Goal: Task Accomplishment & Management: Complete application form

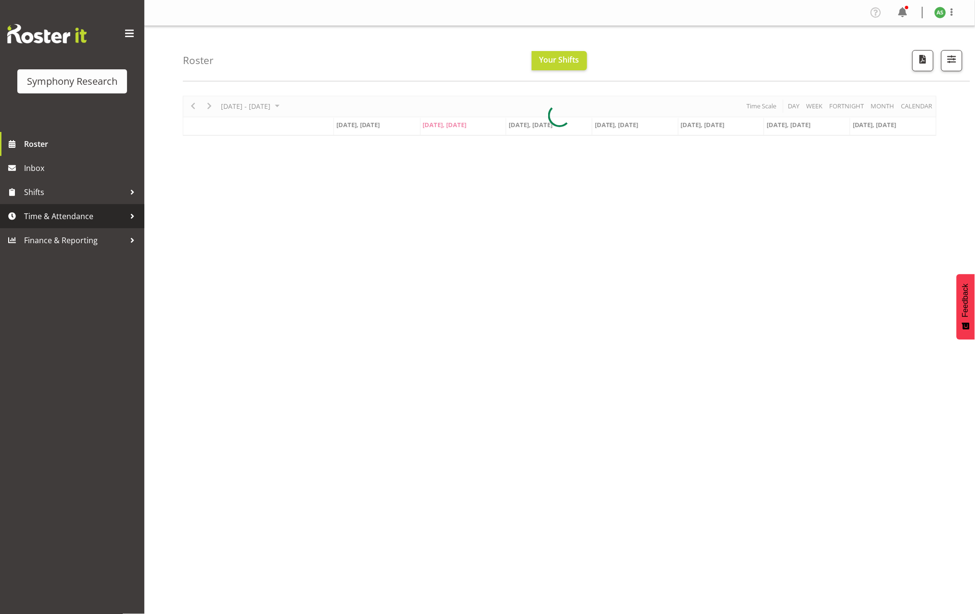
click at [102, 212] on span "Time & Attendance" at bounding box center [74, 216] width 101 height 14
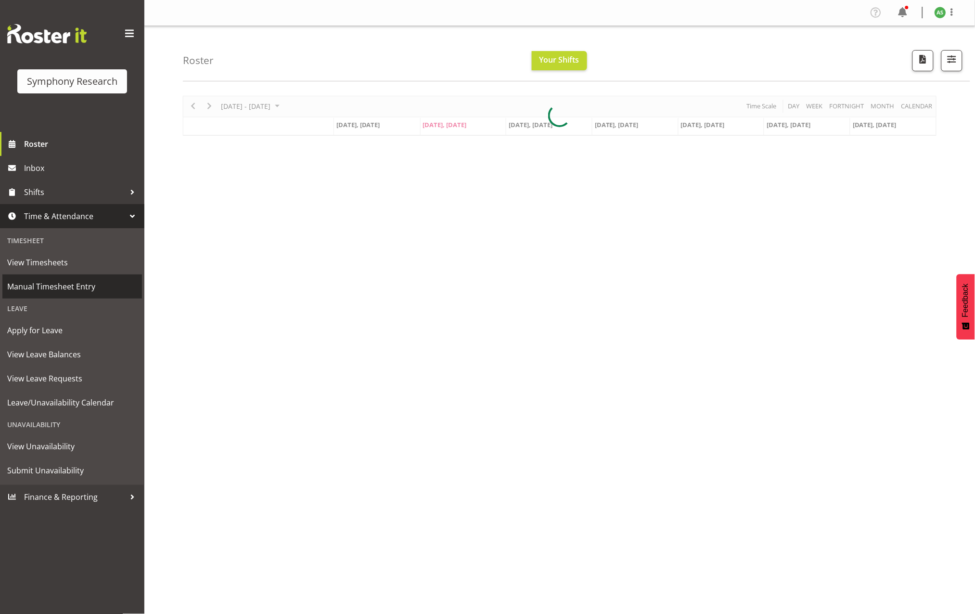
click at [83, 278] on link "Manual Timesheet Entry" at bounding box center [72, 286] width 140 height 24
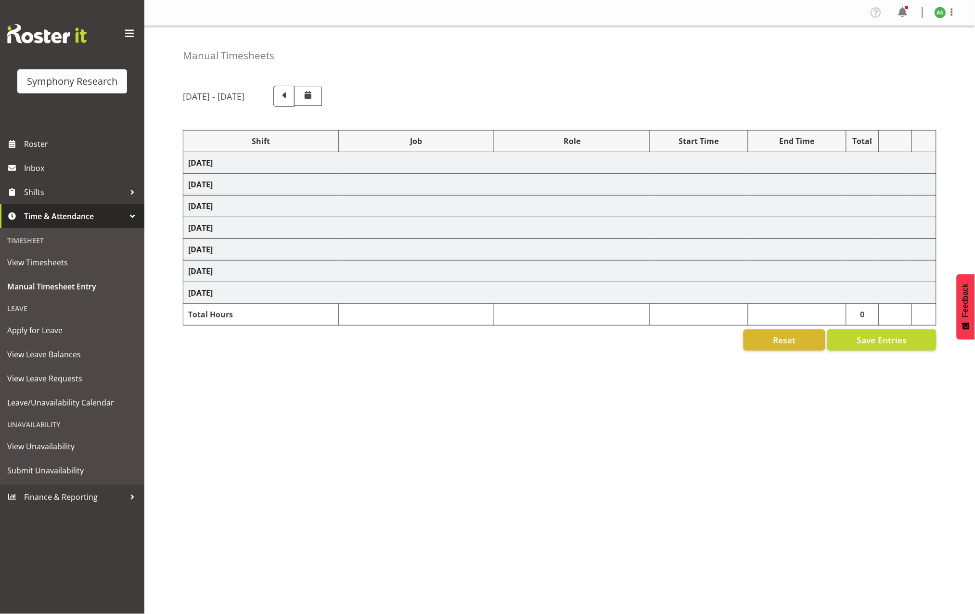
select select "9699"
select select "10499"
select select "47"
select select "57853"
select select "10536"
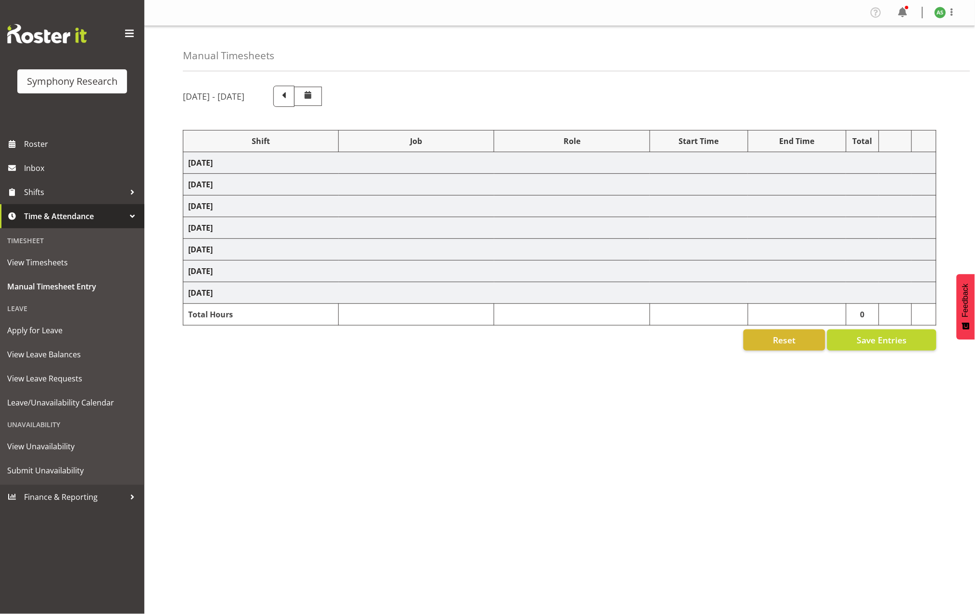
select select "47"
select select "5974"
select select "10536"
select select "47"
select select "9699"
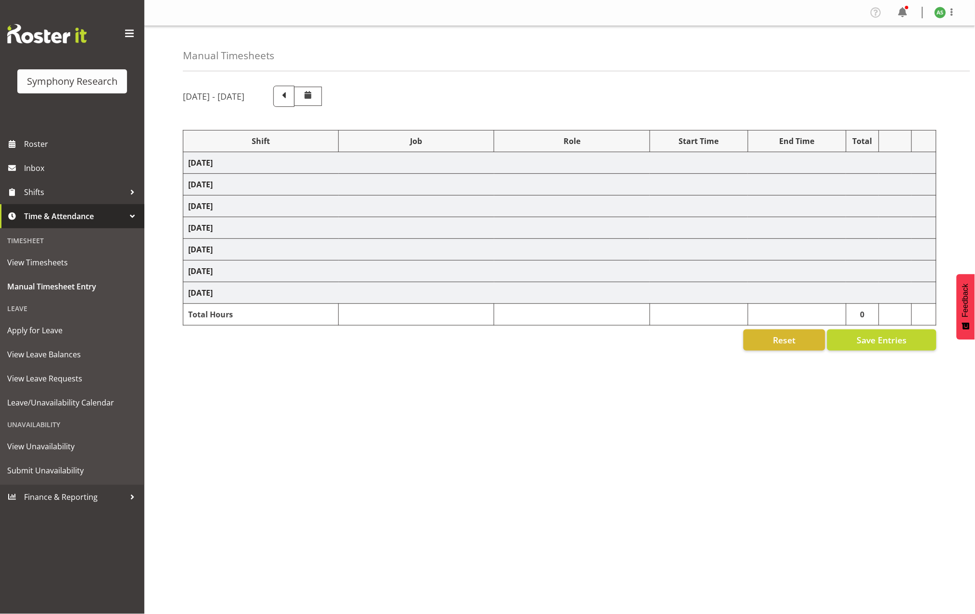
select select "10499"
select select "47"
select select "9699"
select select "10499"
select select "47"
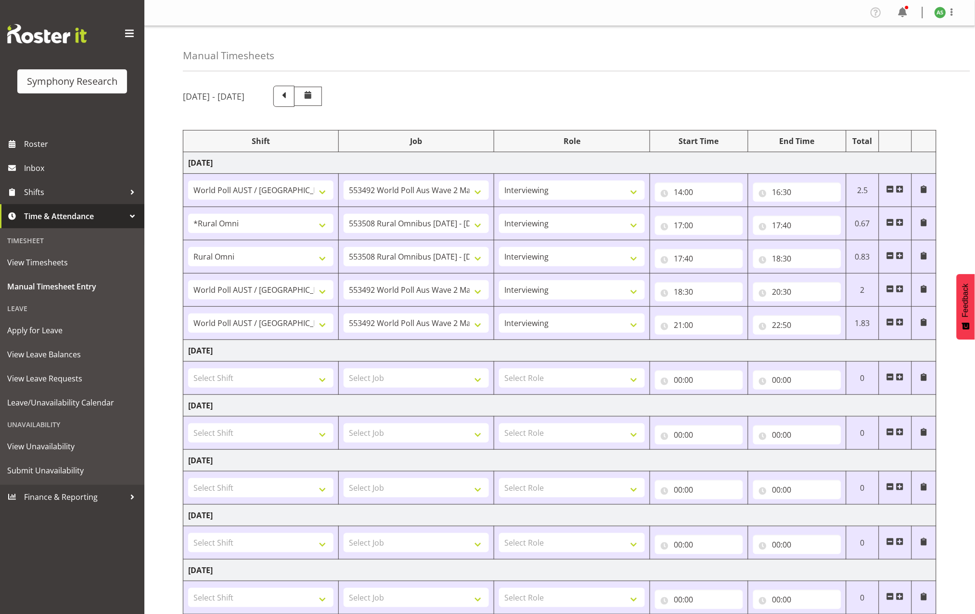
click at [900, 378] on span at bounding box center [901, 377] width 8 height 8
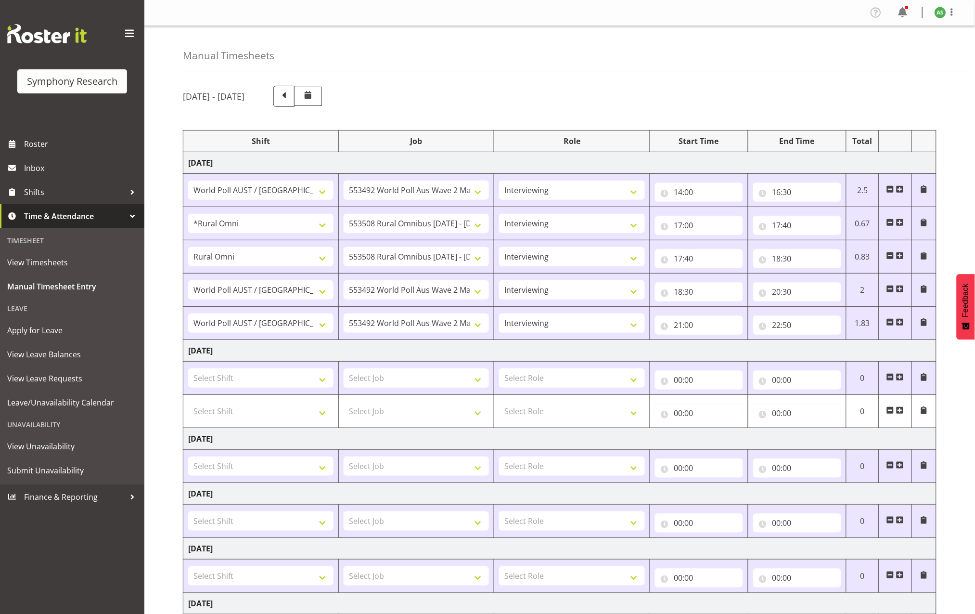
click at [900, 378] on span at bounding box center [901, 377] width 8 height 8
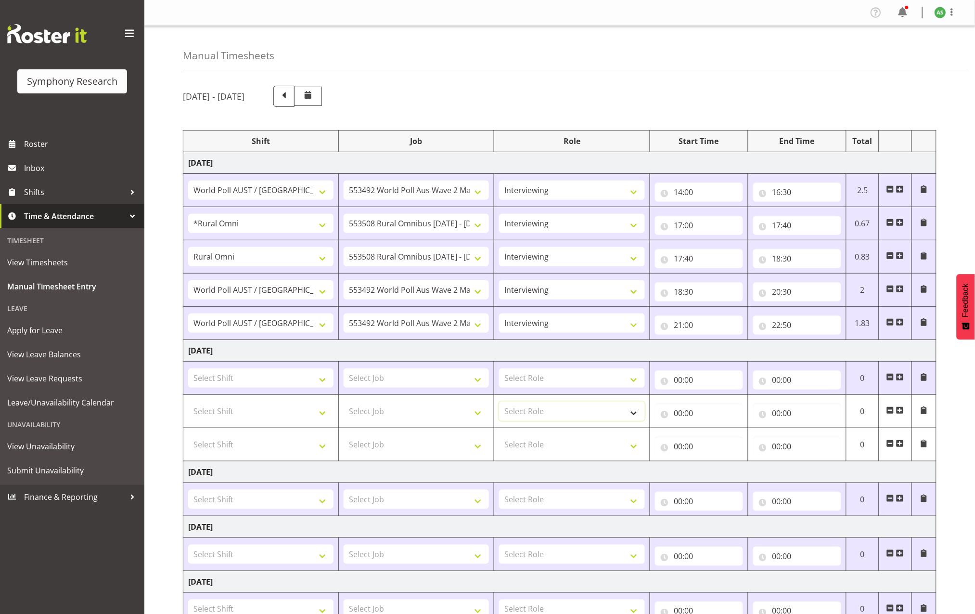
click at [531, 414] on select "Select Role Briefing Interviewing" at bounding box center [571, 411] width 145 height 19
select select "47"
click at [499, 403] on select "Select Role Briefing Interviewing" at bounding box center [571, 411] width 145 height 19
drag, startPoint x: 546, startPoint y: 442, endPoint x: 553, endPoint y: 446, distance: 9.1
click at [546, 441] on select "Select Role Briefing Interviewing" at bounding box center [571, 444] width 145 height 19
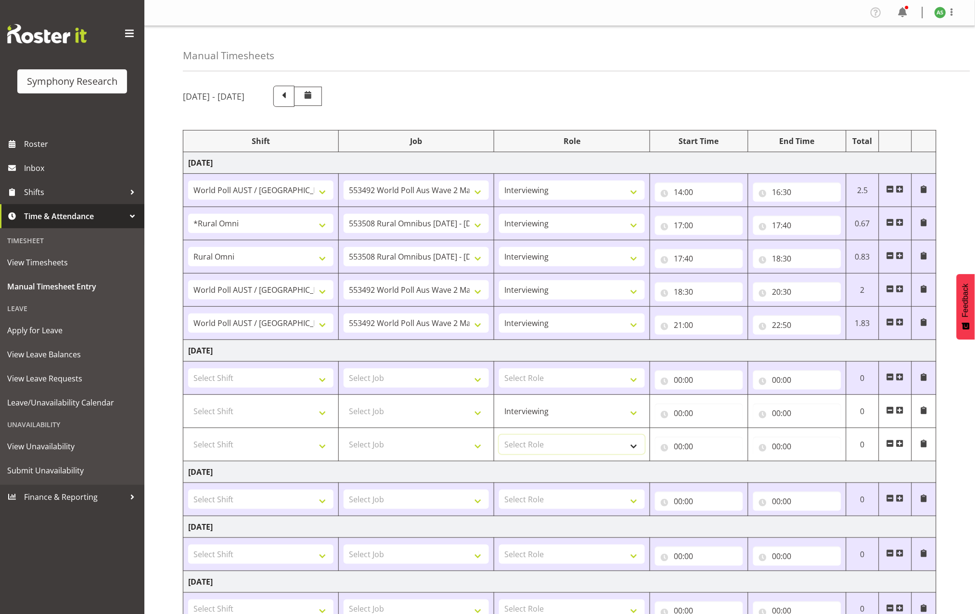
select select "47"
click at [499, 436] on select "Select Role Briefing Interviewing" at bounding box center [571, 444] width 145 height 19
click at [559, 386] on select "Select Role Briefing Interviewing" at bounding box center [571, 377] width 145 height 19
click at [562, 378] on select "Select Role Briefing Interviewing" at bounding box center [571, 377] width 145 height 19
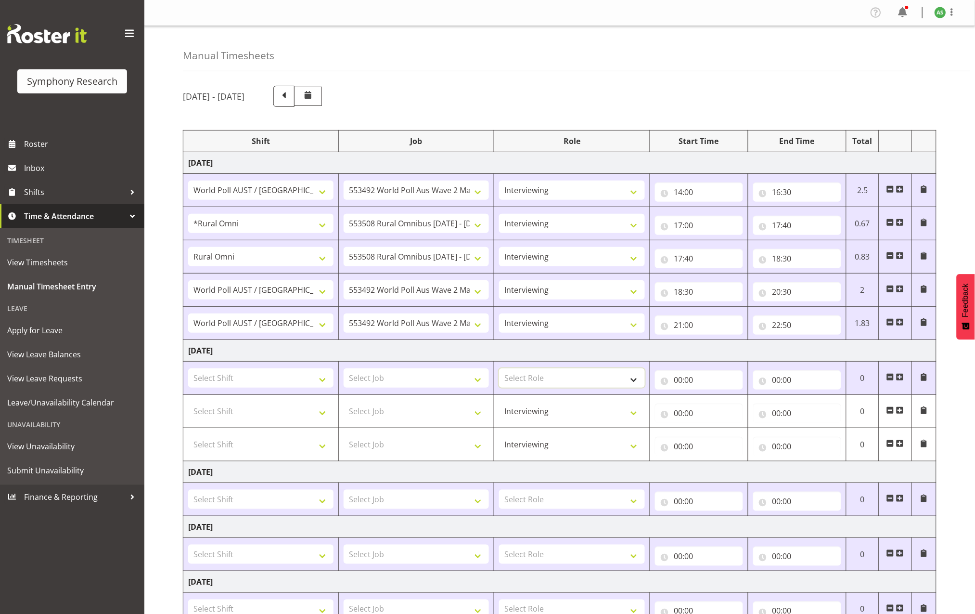
select select "47"
click at [499, 370] on select "Select Role Briefing Interviewing" at bounding box center [571, 377] width 145 height 19
click at [469, 380] on select "Select Job 550060 IF Admin 553492 World Poll Aus Wave 2 Main 2025 553493 World …" at bounding box center [416, 377] width 145 height 19
select select "10536"
click at [344, 370] on select "Select Job 550060 IF Admin 553492 World Poll Aus Wave 2 Main 2025 553493 World …" at bounding box center [416, 377] width 145 height 19
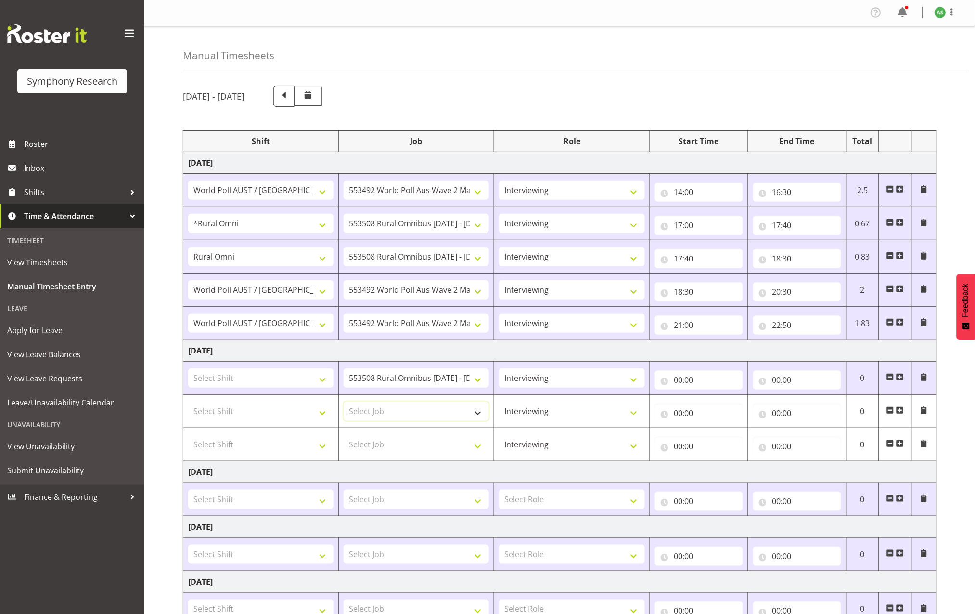
click at [362, 415] on select "Select Job 550060 IF Admin 553492 World Poll Aus Wave 2 Main 2025 553493 World …" at bounding box center [416, 411] width 145 height 19
select select "10499"
click at [344, 403] on select "Select Job 550060 IF Admin 553492 World Poll Aus Wave 2 Main 2025 553493 World …" at bounding box center [416, 411] width 145 height 19
click at [432, 454] on select "Select Job 550060 IF Admin 553492 World Poll Aus Wave 2 Main 2025 553493 World …" at bounding box center [416, 444] width 145 height 19
select select "10499"
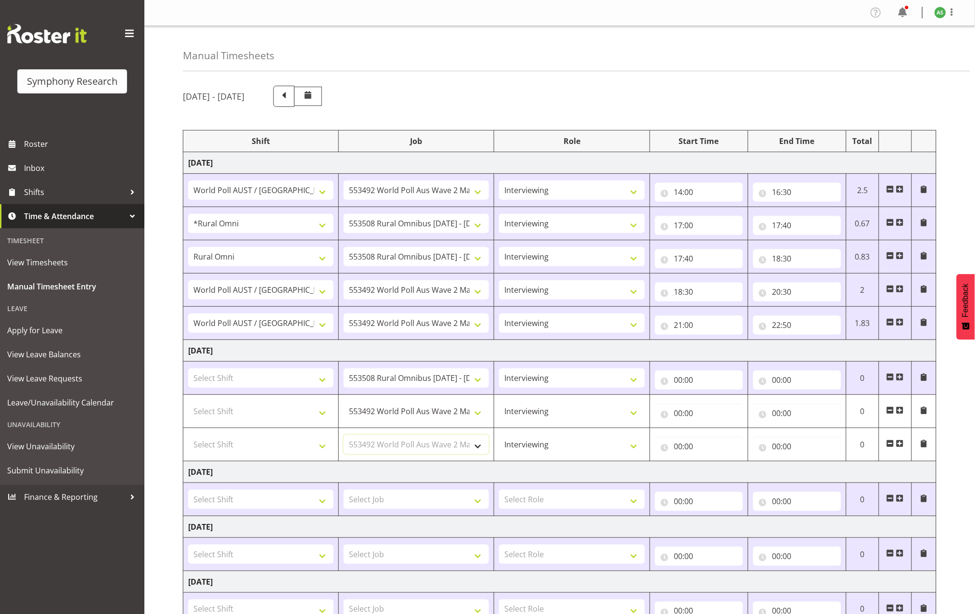
click at [344, 436] on select "Select Job 550060 IF Admin 553492 World Poll Aus Wave 2 Main 2025 553493 World …" at bounding box center [416, 444] width 145 height 19
click at [316, 418] on select "Select Shift !!Project Briefing (Job to be assigned) !!Weekend Residential (Ros…" at bounding box center [260, 411] width 145 height 19
click at [325, 448] on select "Select Shift !!Project Briefing (Job to be assigned) !!Weekend Residential (Ros…" at bounding box center [260, 444] width 145 height 19
click at [409, 475] on td "Wednesday 20th August 2025" at bounding box center [560, 472] width 754 height 22
click at [444, 380] on select "550060 IF Admin 553492 World Poll Aus Wave 2 Main 2025 553493 World Poll NZ Wav…" at bounding box center [416, 377] width 145 height 19
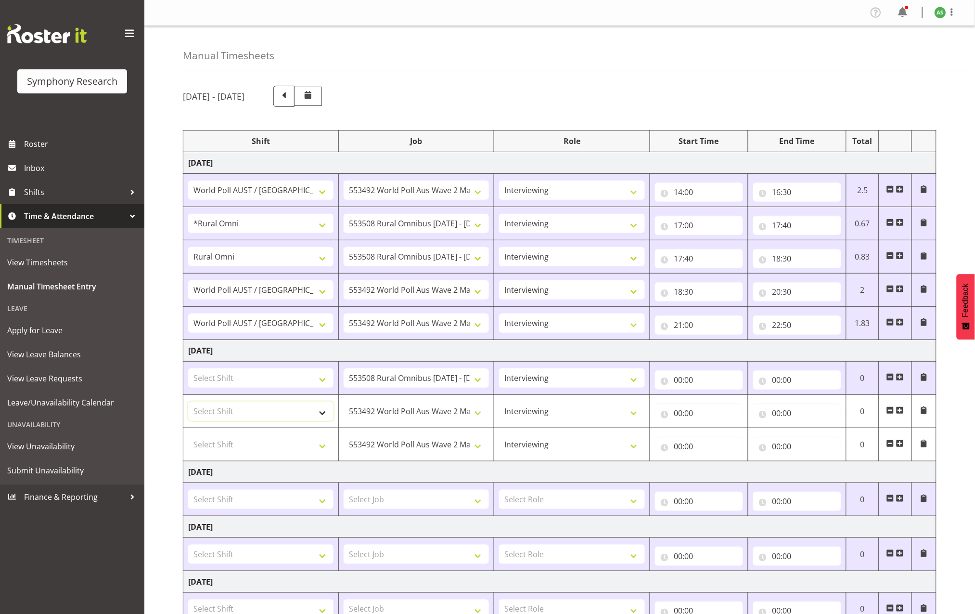
click at [276, 415] on select "Select Shift !!Project Briefing (Job to be assigned) !!Weekend Residential (Ros…" at bounding box center [260, 411] width 145 height 19
click at [323, 450] on select "Select Shift !!Project Briefing (Job to be assigned) !!Weekend Residential (Ros…" at bounding box center [260, 444] width 145 height 19
click at [677, 381] on input "00:00" at bounding box center [699, 379] width 88 height 19
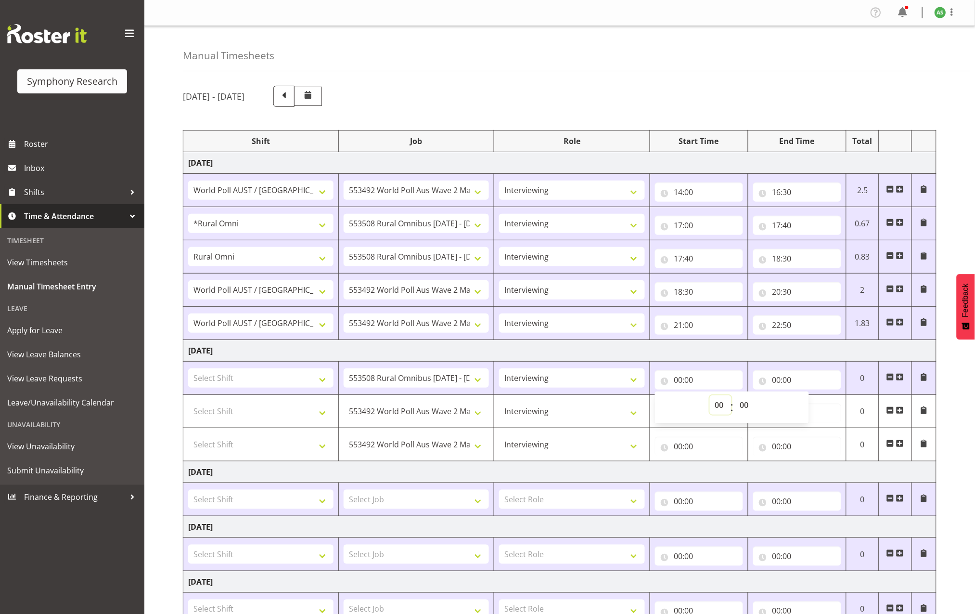
click at [719, 406] on select "00 01 02 03 04 05 06 07 08 09 10 11 12 13 14 15 16 17 18 19 20 21 22 23" at bounding box center [721, 404] width 22 height 19
select select "1"
click at [710, 397] on select "00 01 02 03 04 05 06 07 08 09 10 11 12 13 14 15 16 17 18 19 20 21 22 23" at bounding box center [721, 404] width 22 height 19
type input "01:00"
click at [395, 383] on select "550060 IF Admin 553492 World Poll Aus Wave 2 Main 2025 553493 World Poll NZ Wav…" at bounding box center [416, 377] width 145 height 19
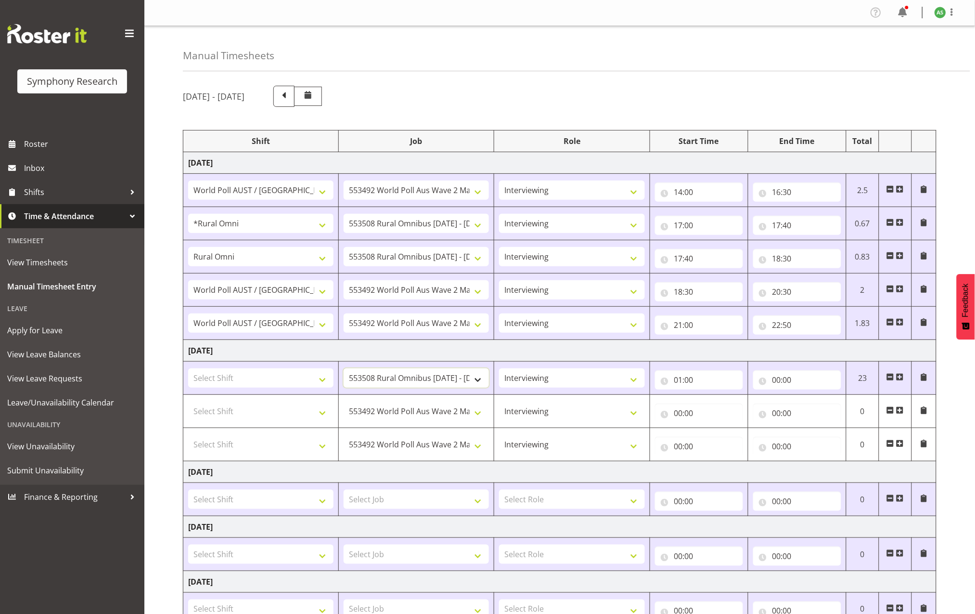
select select "10499"
click at [344, 370] on select "550060 IF Admin 553492 World Poll Aus Wave 2 Main 2025 553493 World Poll NZ Wav…" at bounding box center [416, 377] width 145 height 19
click at [776, 381] on input "00:00" at bounding box center [798, 379] width 88 height 19
click at [819, 404] on select "00 01 02 03 04 05 06 07 08 09 10 11 12 13 14 15 16 17 18 19 20 21 22 23" at bounding box center [819, 404] width 22 height 19
select select "16"
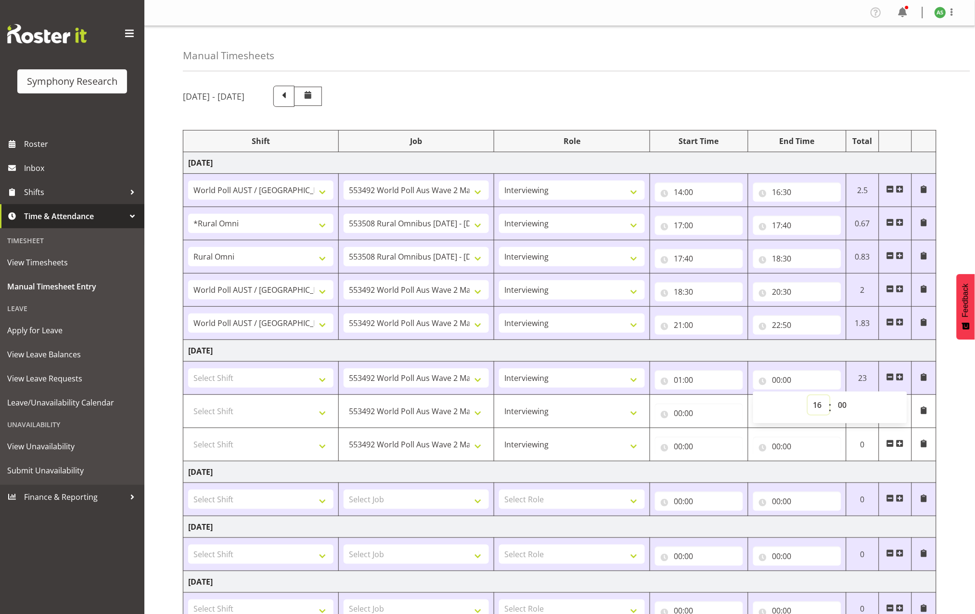
click at [808, 397] on select "00 01 02 03 04 05 06 07 08 09 10 11 12 13 14 15 16 17 18 19 20 21 22 23" at bounding box center [819, 404] width 22 height 19
type input "16:00"
click at [793, 380] on input "16:00" at bounding box center [798, 379] width 88 height 19
click at [791, 380] on input "16:00" at bounding box center [798, 379] width 88 height 19
click at [841, 404] on select "00 01 02 03 04 05 06 07 08 09 10 11 12 13 14 15 16 17 18 19 20 21 22 23 24 25 2…" at bounding box center [844, 404] width 22 height 19
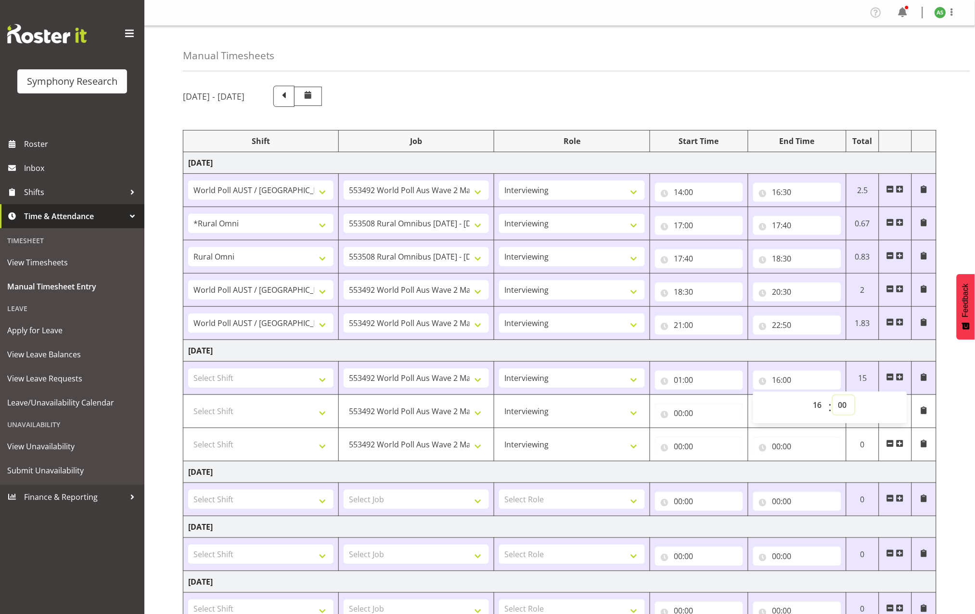
select select "30"
click at [833, 397] on select "00 01 02 03 04 05 06 07 08 09 10 11 12 13 14 15 16 17 18 19 20 21 22 23 24 25 2…" at bounding box center [844, 404] width 22 height 19
type input "16:30"
click at [323, 386] on select "Select Shift !!Project Briefing (Job to be assigned) !!Weekend Residential (Ros…" at bounding box center [260, 377] width 145 height 19
select select "9699"
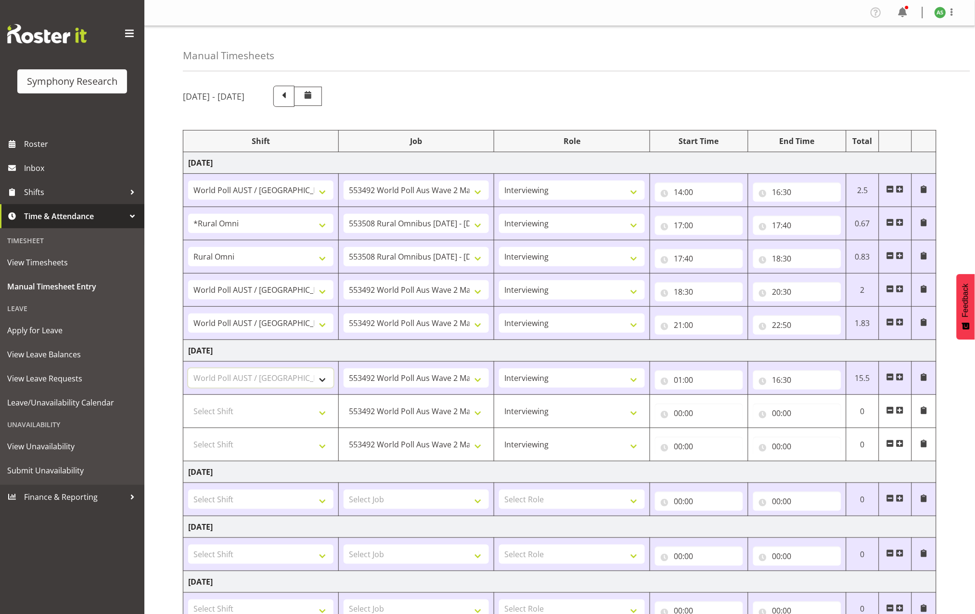
click at [188, 370] on select "Select Shift !!Project Briefing (Job to be assigned) !!Weekend Residential (Ros…" at bounding box center [260, 377] width 145 height 19
click at [682, 381] on input "01:00" at bounding box center [699, 379] width 88 height 19
click at [720, 401] on select "00 01 02 03 04 05 06 07 08 09 10 11 12 13 14 15 16 17 18 19 20 21 22 23" at bounding box center [721, 404] width 22 height 19
select select "13"
click at [710, 397] on select "00 01 02 03 04 05 06 07 08 09 10 11 12 13 14 15 16 17 18 19 20 21 22 23" at bounding box center [721, 404] width 22 height 19
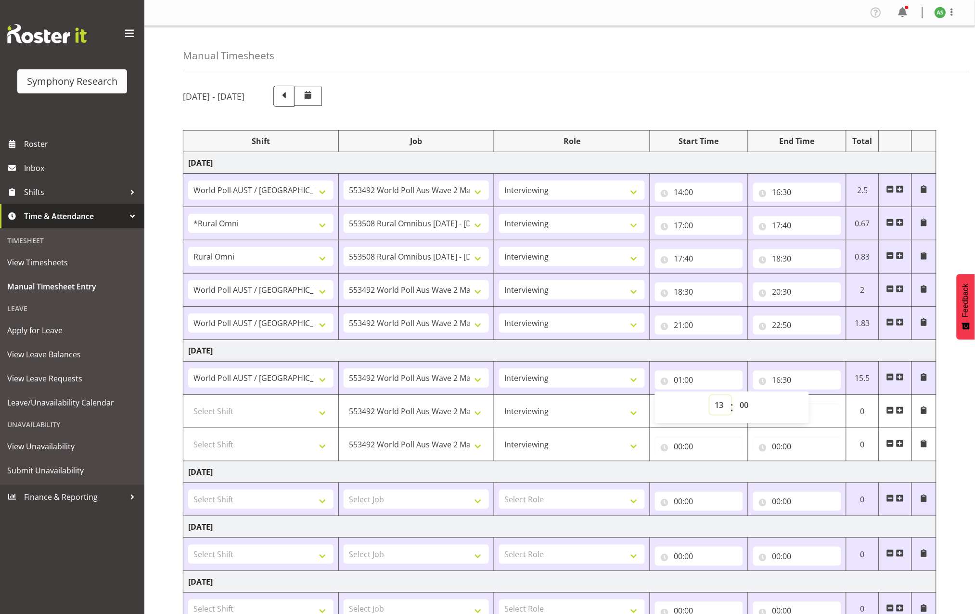
type input "13:00"
click at [473, 415] on select "550060 IF Admin 553492 World Poll Aus Wave 2 Main 2025 553493 World Poll NZ Wav…" at bounding box center [416, 411] width 145 height 19
select select "10536"
click at [344, 403] on select "550060 IF Admin 553492 World Poll Aus Wave 2 Main 2025 553493 World Poll NZ Wav…" at bounding box center [416, 411] width 145 height 19
click at [676, 417] on input "00:00" at bounding box center [699, 412] width 88 height 19
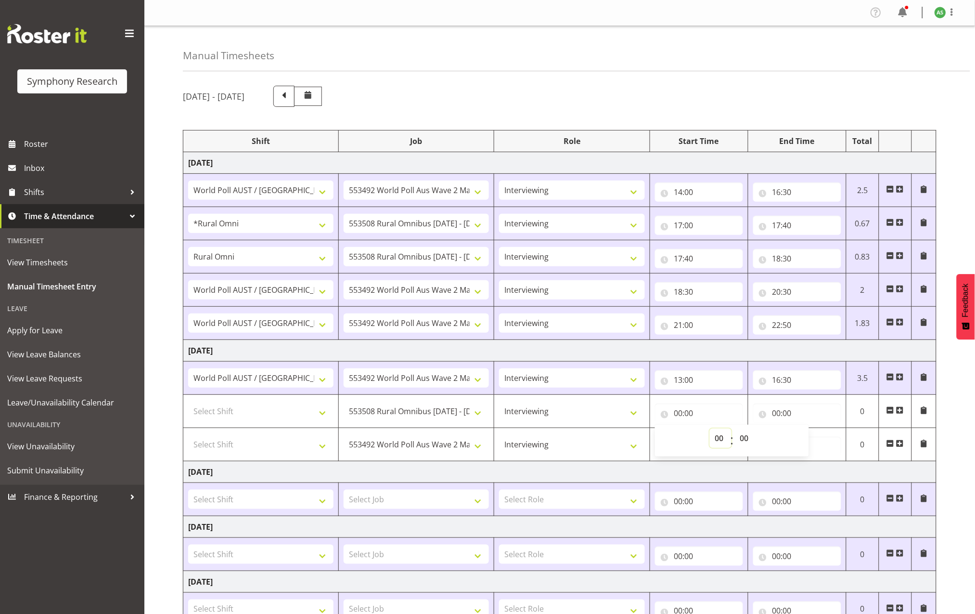
click at [718, 442] on select "00 01 02 03 04 05 06 07 08 09 10 11 12 13 14 15 16 17 18 19 20 21 22 23" at bounding box center [721, 438] width 22 height 19
select select "17"
click at [710, 430] on select "00 01 02 03 04 05 06 07 08 09 10 11 12 13 14 15 16 17 18 19 20 21 22 23" at bounding box center [721, 438] width 22 height 19
type input "17:00"
click at [775, 417] on input "00:00" at bounding box center [798, 412] width 88 height 19
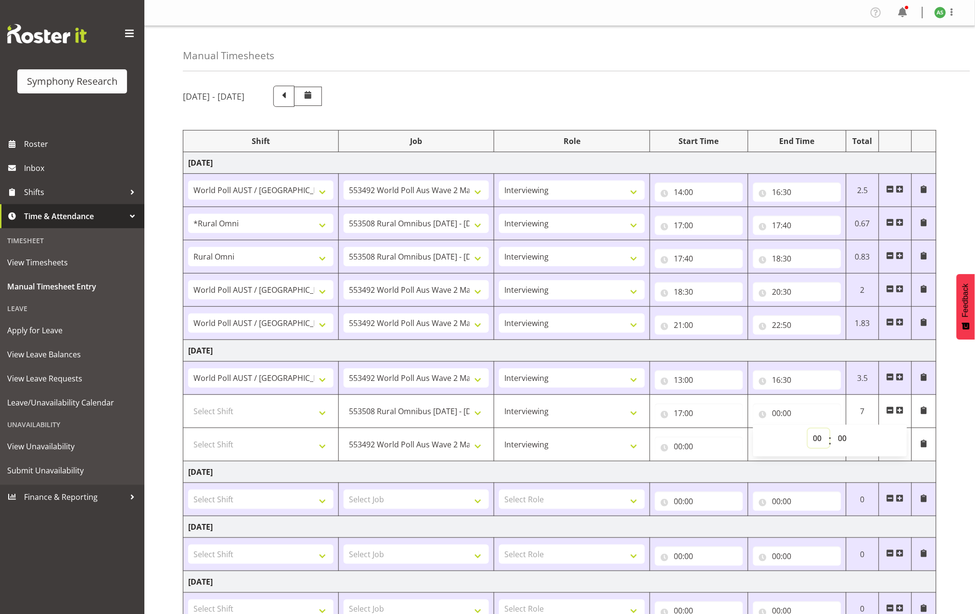
click at [820, 438] on select "00 01 02 03 04 05 06 07 08 09 10 11 12 13 14 15 16 17 18 19 20 21 22 23" at bounding box center [819, 438] width 22 height 19
select select "20"
click at [808, 430] on select "00 01 02 03 04 05 06 07 08 09 10 11 12 13 14 15 16 17 18 19 20 21 22 23" at bounding box center [819, 438] width 22 height 19
type input "20:00"
click at [317, 417] on select "Select Shift !!Project Briefing (Job to be assigned) !!Weekend Residential (Ros…" at bounding box center [260, 411] width 145 height 19
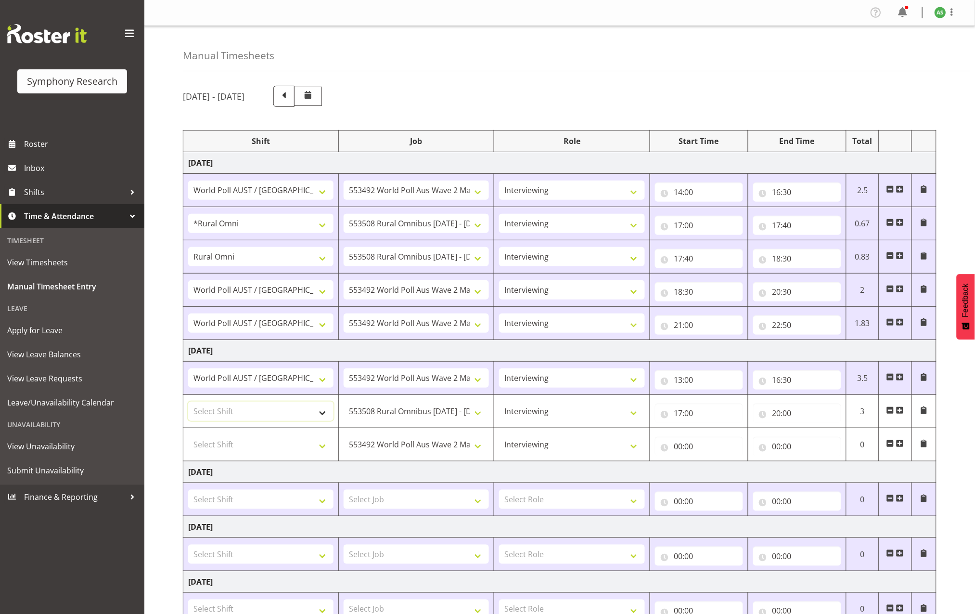
select select "5974"
click at [188, 403] on select "Select Shift !!Project Briefing (Job to be assigned) !!Weekend Residential (Ros…" at bounding box center [260, 411] width 145 height 19
click at [322, 449] on select "Select Shift !!Project Briefing (Job to be assigned) !!Weekend Residential (Ros…" at bounding box center [260, 444] width 145 height 19
select select "9699"
click at [188, 436] on select "Select Shift !!Project Briefing (Job to be assigned) !!Weekend Residential (Ros…" at bounding box center [260, 444] width 145 height 19
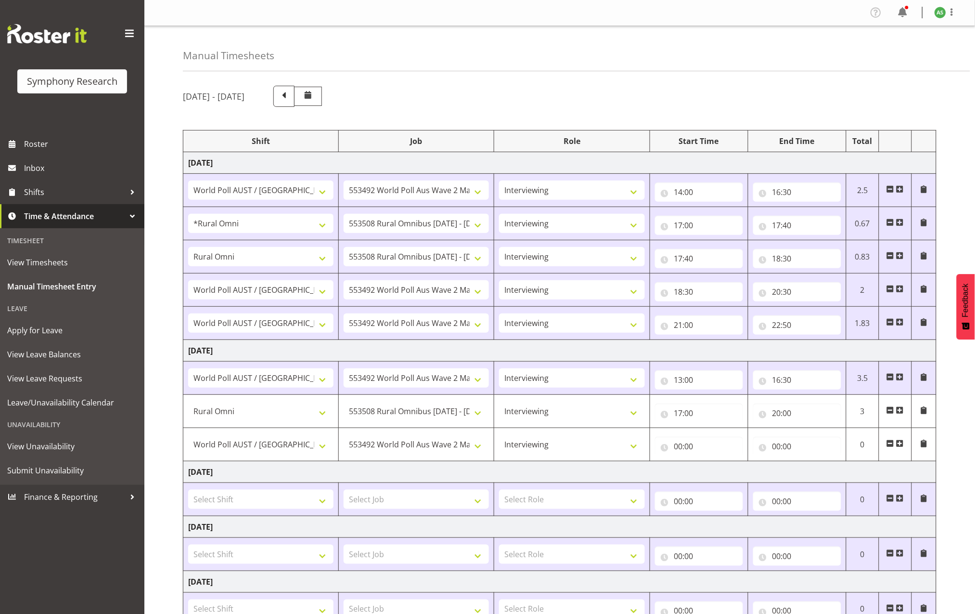
click at [901, 444] on span at bounding box center [901, 444] width 8 height 8
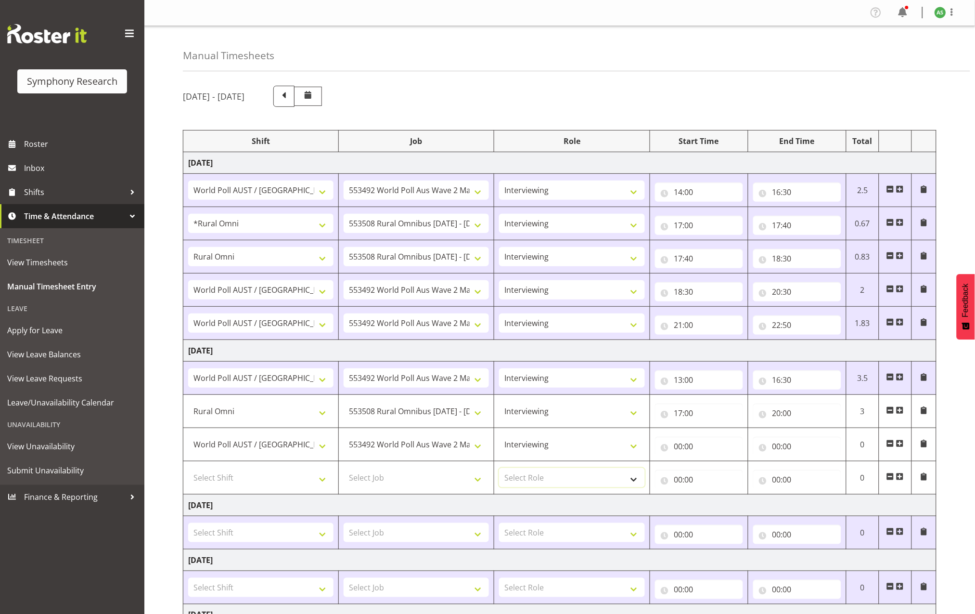
click at [541, 475] on select "Select Role Briefing Interviewing" at bounding box center [571, 477] width 145 height 19
select select "47"
click at [499, 469] on select "Select Role Briefing Interviewing" at bounding box center [571, 477] width 145 height 19
click at [442, 477] on select "Select Job 550060 IF Admin 553492 World Poll Aus Wave 2 Main 2025 553493 World …" at bounding box center [416, 477] width 145 height 19
select select "10499"
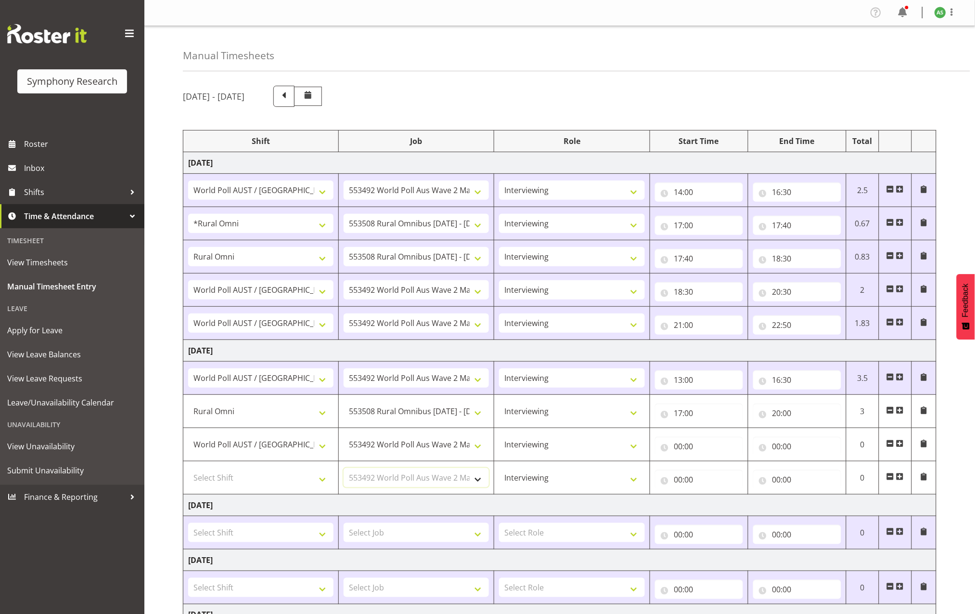
click at [344, 469] on select "Select Job 550060 IF Admin 553492 World Poll Aus Wave 2 Main 2025 553493 World …" at bounding box center [416, 477] width 145 height 19
click at [313, 480] on select "Select Shift !!Project Briefing (Job to be assigned) !!Weekend Residential (Ros…" at bounding box center [260, 477] width 145 height 19
select select "9699"
click at [188, 469] on select "Select Shift !!Project Briefing (Job to be assigned) !!Weekend Residential (Ros…" at bounding box center [260, 477] width 145 height 19
click at [775, 478] on input "00:00" at bounding box center [798, 479] width 88 height 19
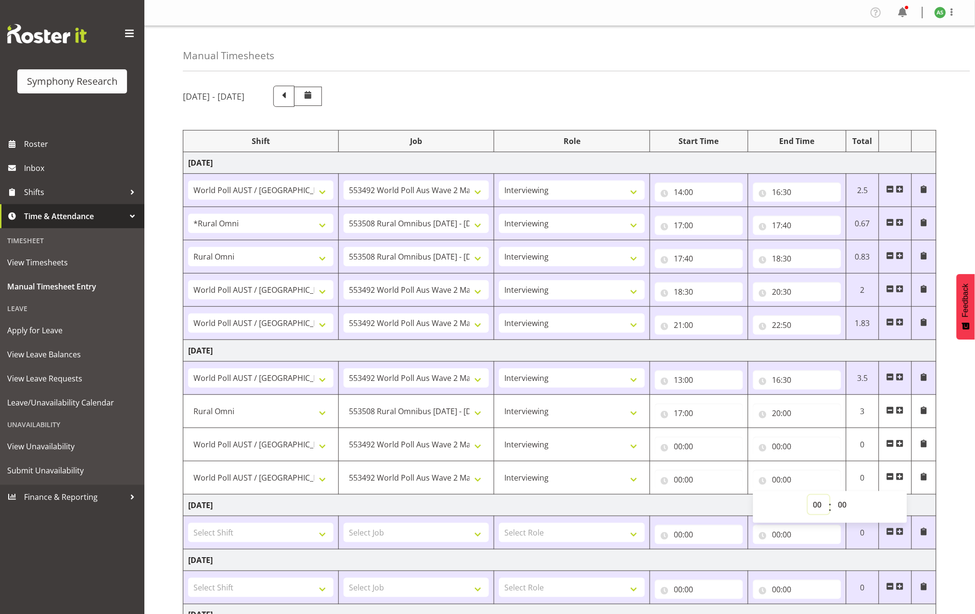
click at [816, 503] on select "00 01 02 03 04 05 06 07 08 09 10 11 12 13 14 15 16 17 18 19 20 21 22 23" at bounding box center [819, 504] width 22 height 19
select select "21"
click at [808, 496] on select "00 01 02 03 04 05 06 07 08 09 10 11 12 13 14 15 16 17 18 19 20 21 22 23" at bounding box center [819, 504] width 22 height 19
type input "21:00"
click at [790, 480] on input "21:00" at bounding box center [798, 479] width 88 height 19
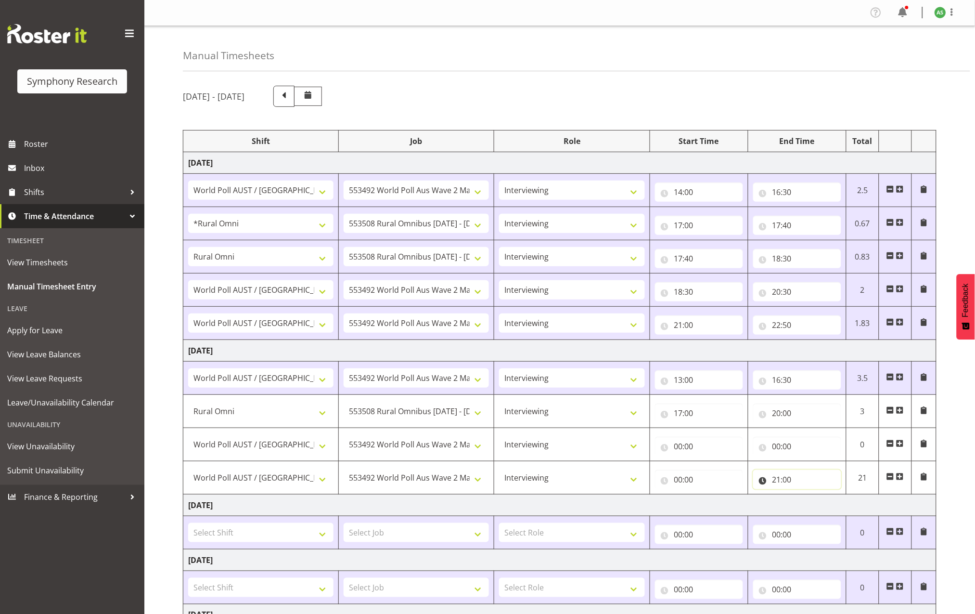
click at [790, 479] on input "21:00" at bounding box center [798, 479] width 88 height 19
click at [845, 502] on select "00 01 02 03 04 05 06 07 08 09 10 11 12 13 14 15 16 17 18 19 20 21 22 23 24 25 2…" at bounding box center [844, 504] width 22 height 19
select select "30"
click at [833, 496] on select "00 01 02 03 04 05 06 07 08 09 10 11 12 13 14 15 16 17 18 19 20 21 22 23 24 25 2…" at bounding box center [844, 504] width 22 height 19
type input "21:30"
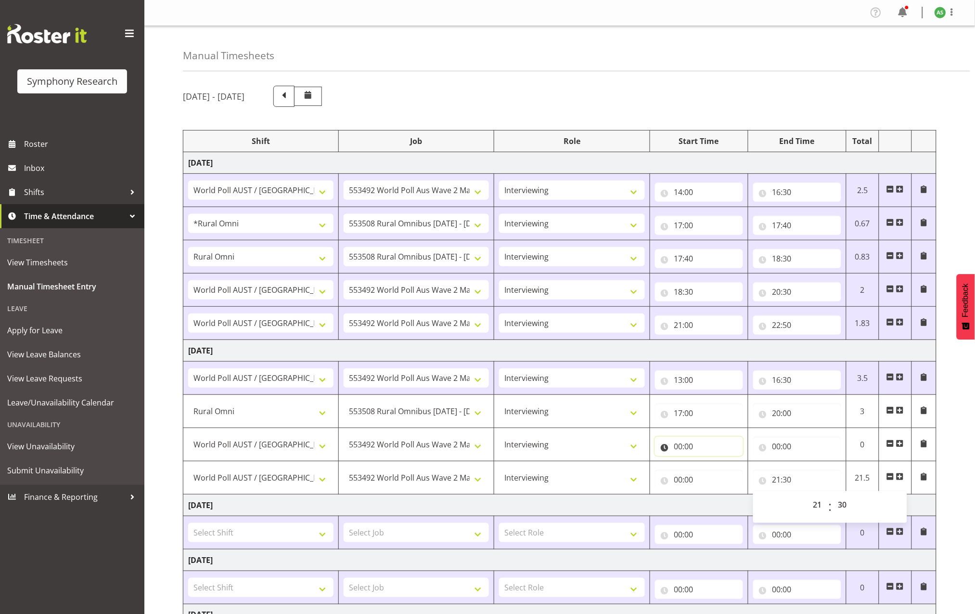
click at [678, 447] on input "00:00" at bounding box center [699, 446] width 88 height 19
click at [719, 469] on select "00 01 02 03 04 05 06 07 08 09 10 11 12 13 14 15 16 17 18 19 20 21 22 23" at bounding box center [721, 471] width 22 height 19
select select "20"
click at [710, 463] on select "00 01 02 03 04 05 06 07 08 09 10 11 12 13 14 15 16 17 18 19 20 21 22 23" at bounding box center [721, 471] width 22 height 19
type input "20:00"
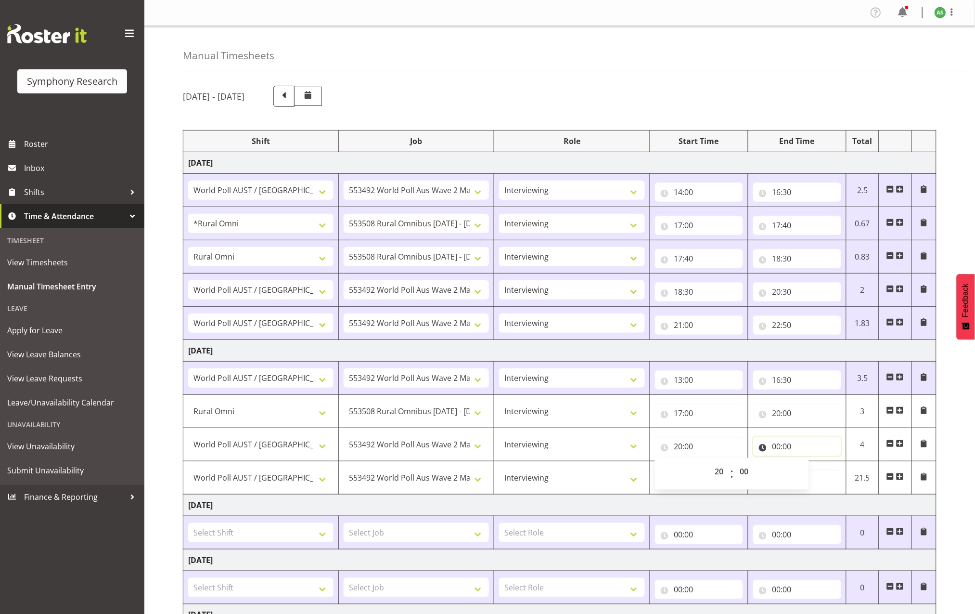
click at [776, 445] on input "00:00" at bounding box center [798, 446] width 88 height 19
click at [775, 445] on input "00:00" at bounding box center [798, 446] width 88 height 19
click at [816, 473] on select "00 01 02 03 04 05 06 07 08 09 10 11 12 13 14 15 16 17 18 19 20 21 22 23" at bounding box center [819, 471] width 22 height 19
select select "20"
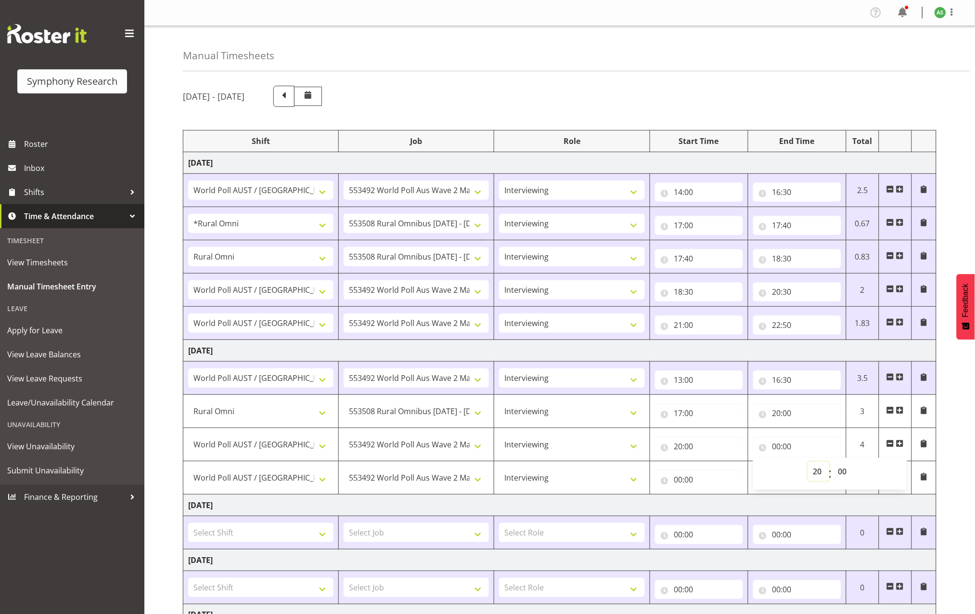
click at [808, 463] on select "00 01 02 03 04 05 06 07 08 09 10 11 12 13 14 15 16 17 18 19 20 21 22 23" at bounding box center [819, 471] width 22 height 19
type input "20:00"
click at [789, 447] on input "20:00" at bounding box center [798, 446] width 88 height 19
click at [790, 447] on input "20:00" at bounding box center [798, 446] width 88 height 19
click at [843, 473] on select "00 01 02 03 04 05 06 07 08 09 10 11 12 13 14 15 16 17 18 19 20 21 22 23 24 25 2…" at bounding box center [844, 471] width 22 height 19
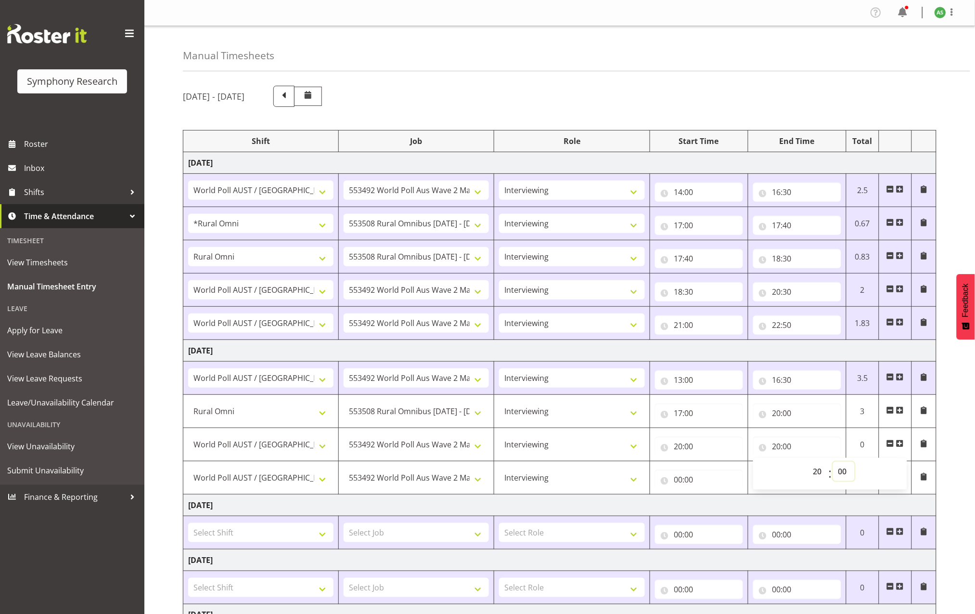
select select "30"
click at [833, 463] on select "00 01 02 03 04 05 06 07 08 09 10 11 12 13 14 15 16 17 18 19 20 21 22 23 24 25 2…" at bounding box center [844, 471] width 22 height 19
type input "20:30"
click at [683, 479] on input "00:00" at bounding box center [699, 479] width 88 height 19
click at [678, 481] on input "00:00" at bounding box center [699, 479] width 88 height 19
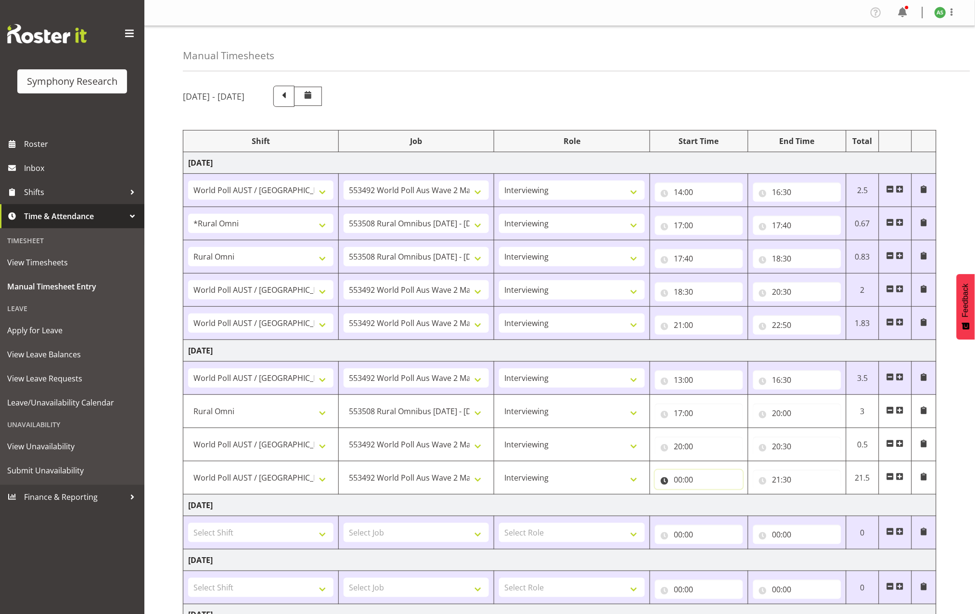
click at [678, 481] on input "00:00" at bounding box center [699, 479] width 88 height 19
click at [721, 501] on select "00 01 02 03 04 05 06 07 08 09 10 11 12 13 14 15 16 17 18 19 20 21 22 23" at bounding box center [721, 504] width 22 height 19
select select "21"
click at [710, 496] on select "00 01 02 03 04 05 06 07 08 09 10 11 12 13 14 15 16 17 18 19 20 21 22 23" at bounding box center [721, 504] width 22 height 19
type input "21:00"
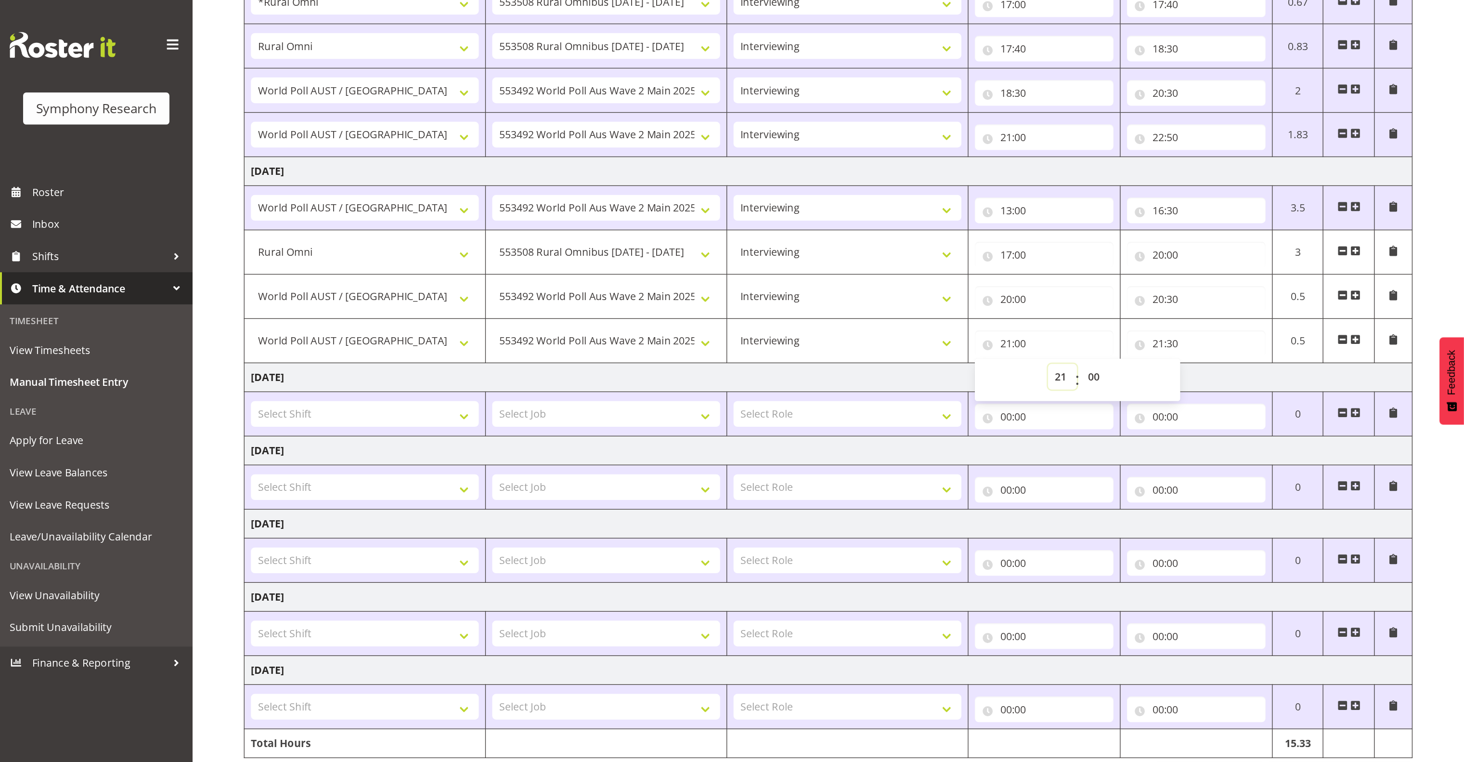
scroll to position [83, 0]
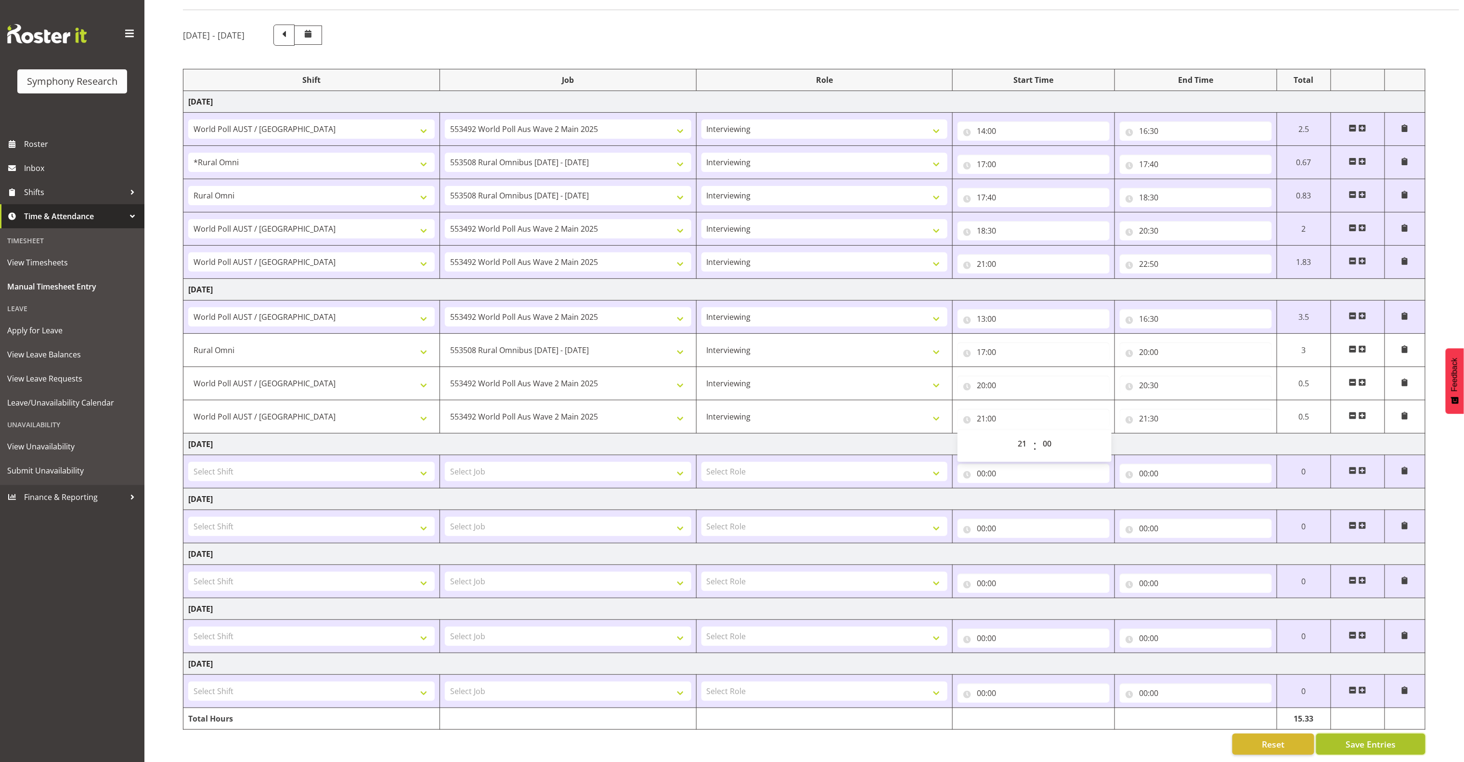
drag, startPoint x: 1074, startPoint y: 0, endPoint x: 1382, endPoint y: 731, distance: 793.7
click at [975, 613] on span "Save Entries" at bounding box center [1371, 744] width 50 height 13
select select "5974"
select select "10536"
type input "17:00"
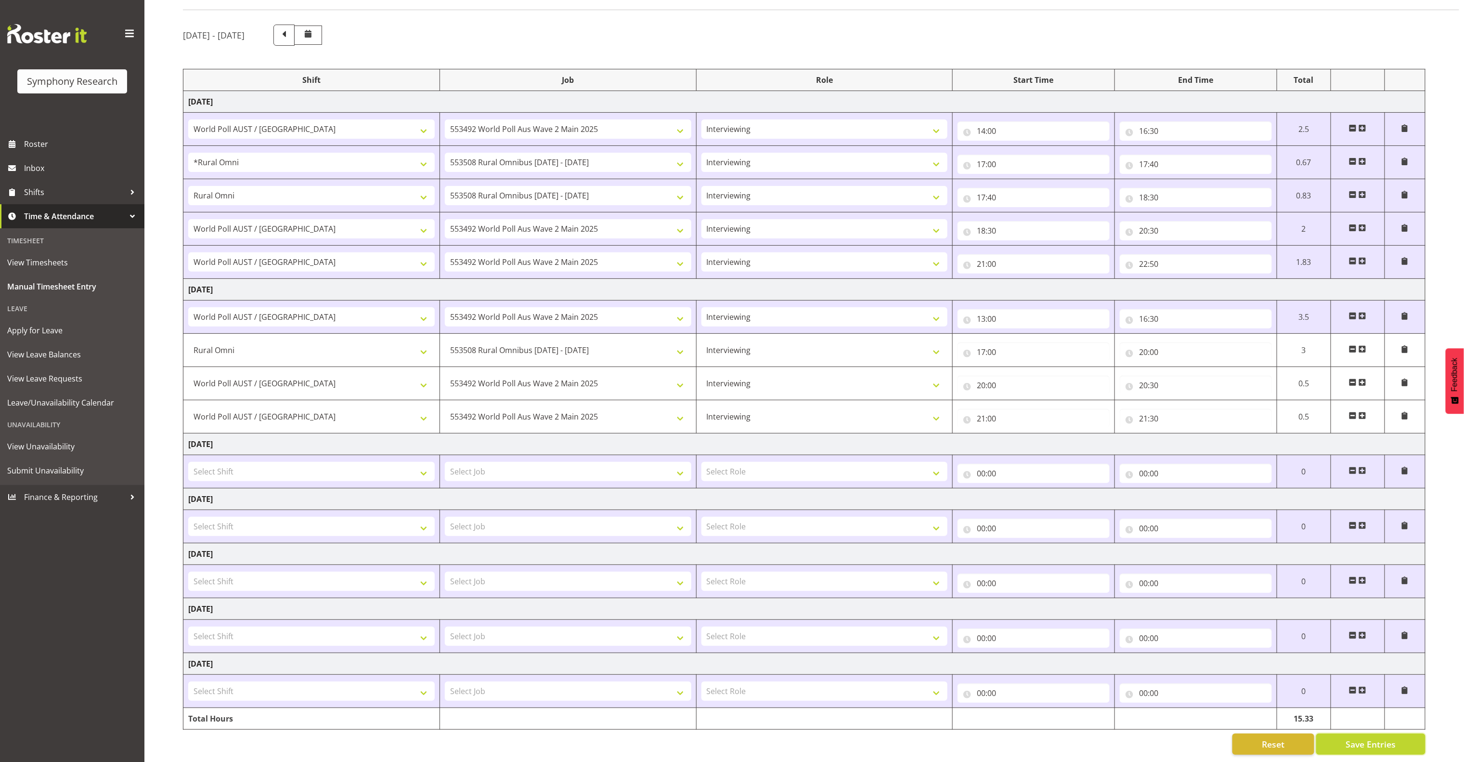
type input "20:00"
select select "9699"
select select "10499"
type input "20:00"
type input "20:30"
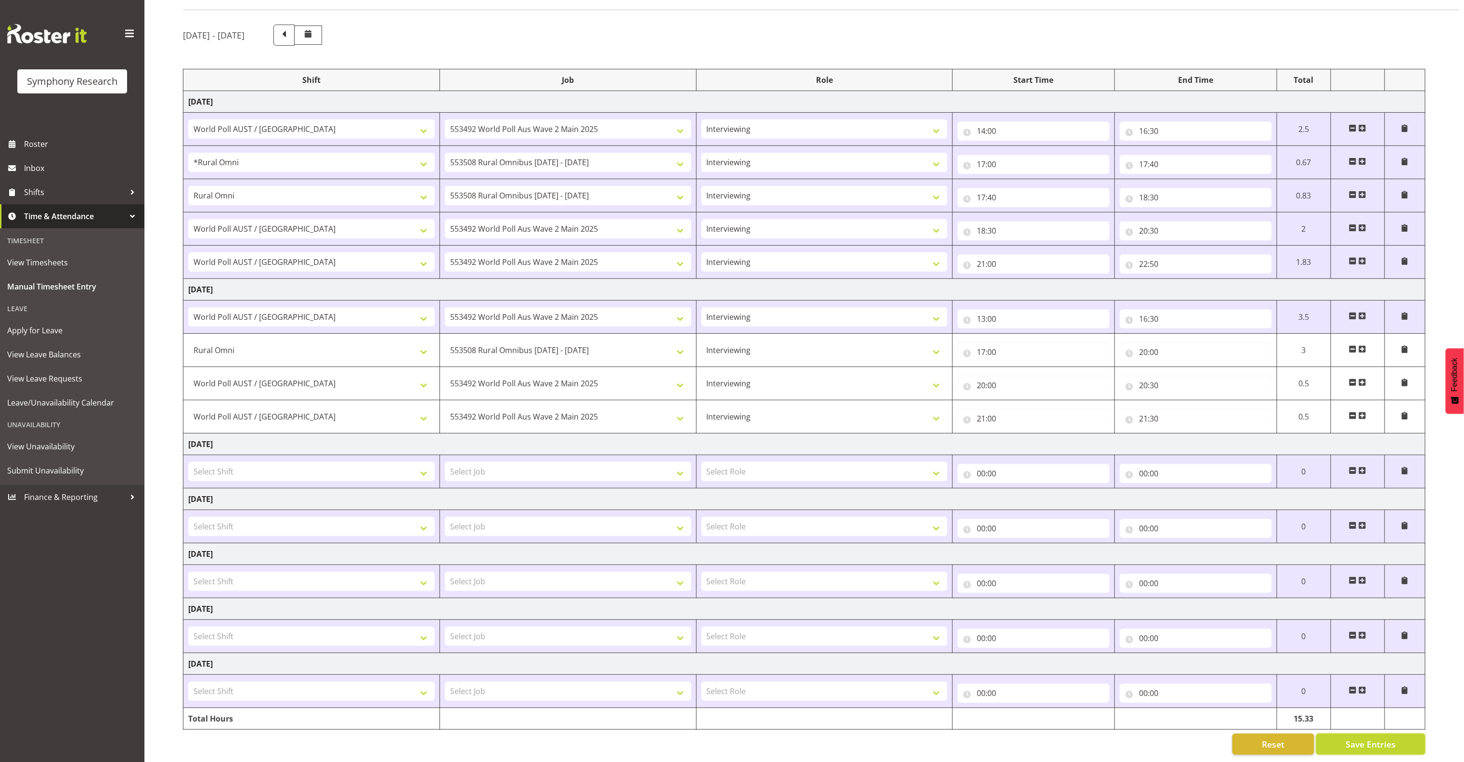
type input "21:00"
type input "21:30"
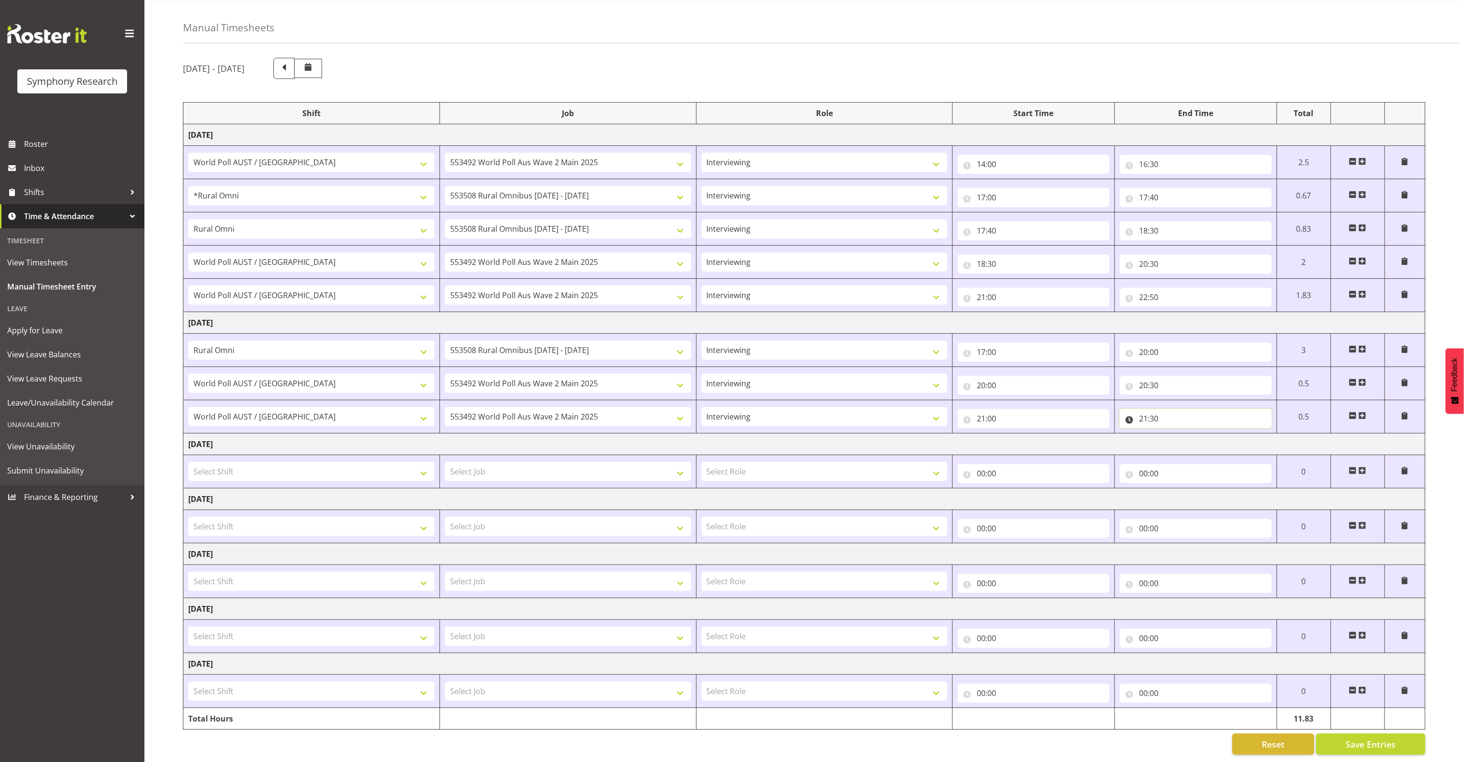
click at [975, 409] on input "21:30" at bounding box center [1196, 418] width 152 height 19
click at [975, 434] on select "00 01 02 03 04 05 06 07 08 09 10 11 12 13 14 15 16 17 18 19 20 21 22 23" at bounding box center [1186, 443] width 22 height 19
select select "22"
click at [975, 434] on select "00 01 02 03 04 05 06 07 08 09 10 11 12 13 14 15 16 17 18 19 20 21 22 23" at bounding box center [1186, 443] width 22 height 19
type input "22:30"
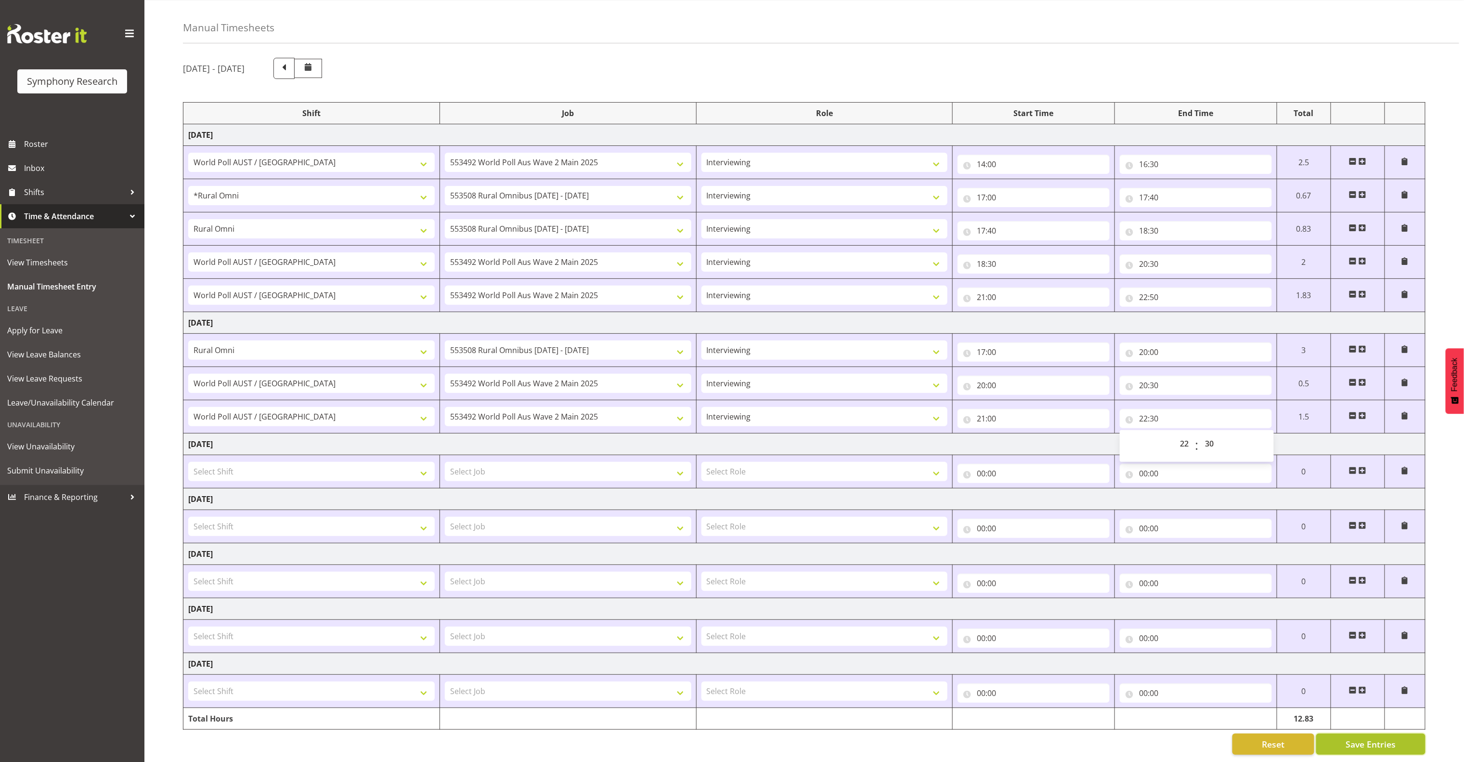
click at [975, 613] on span "Save Entries" at bounding box center [1371, 744] width 50 height 13
click at [370, 186] on select "!!Project Briefing (Job to be assigned) !!Weekend Residential (Roster IT Shift …" at bounding box center [311, 195] width 247 height 19
select select "5974"
click at [188, 186] on select "!!Project Briefing (Job to be assigned) !!Weekend Residential (Roster IT Shift …" at bounding box center [311, 195] width 247 height 19
click at [975, 613] on span "Save Entries" at bounding box center [1371, 744] width 50 height 13
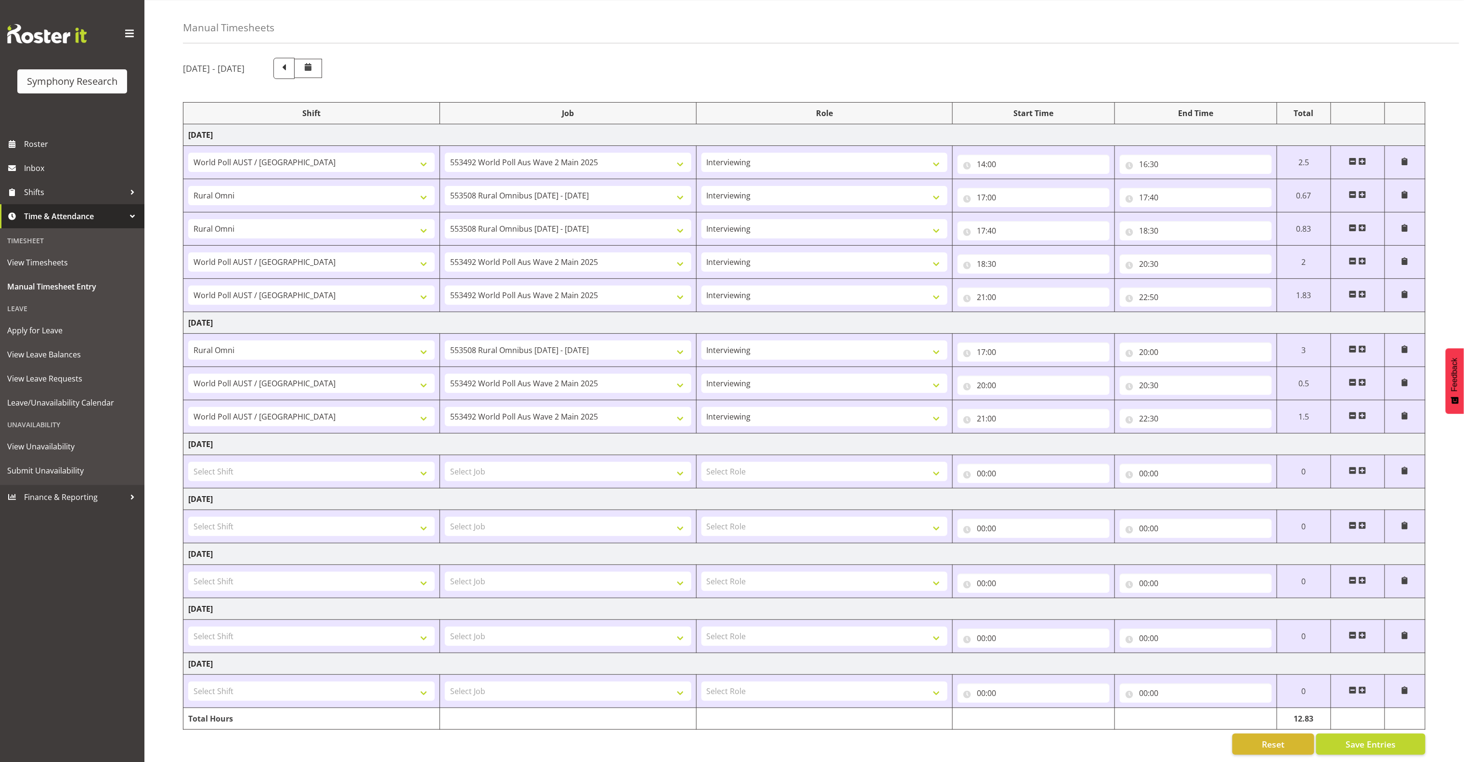
click at [975, 345] on span at bounding box center [1363, 349] width 8 height 8
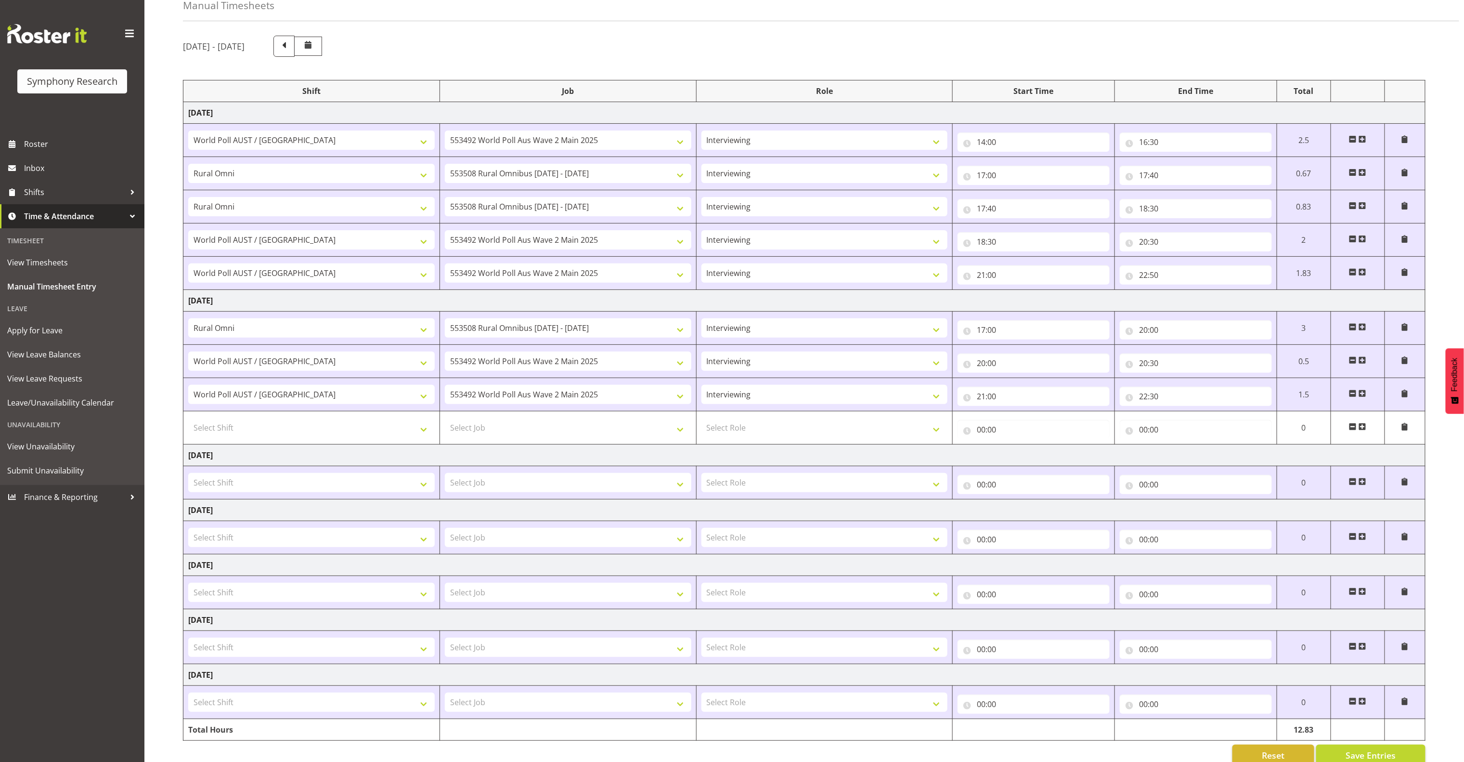
click at [975, 327] on span at bounding box center [1363, 327] width 8 height 8
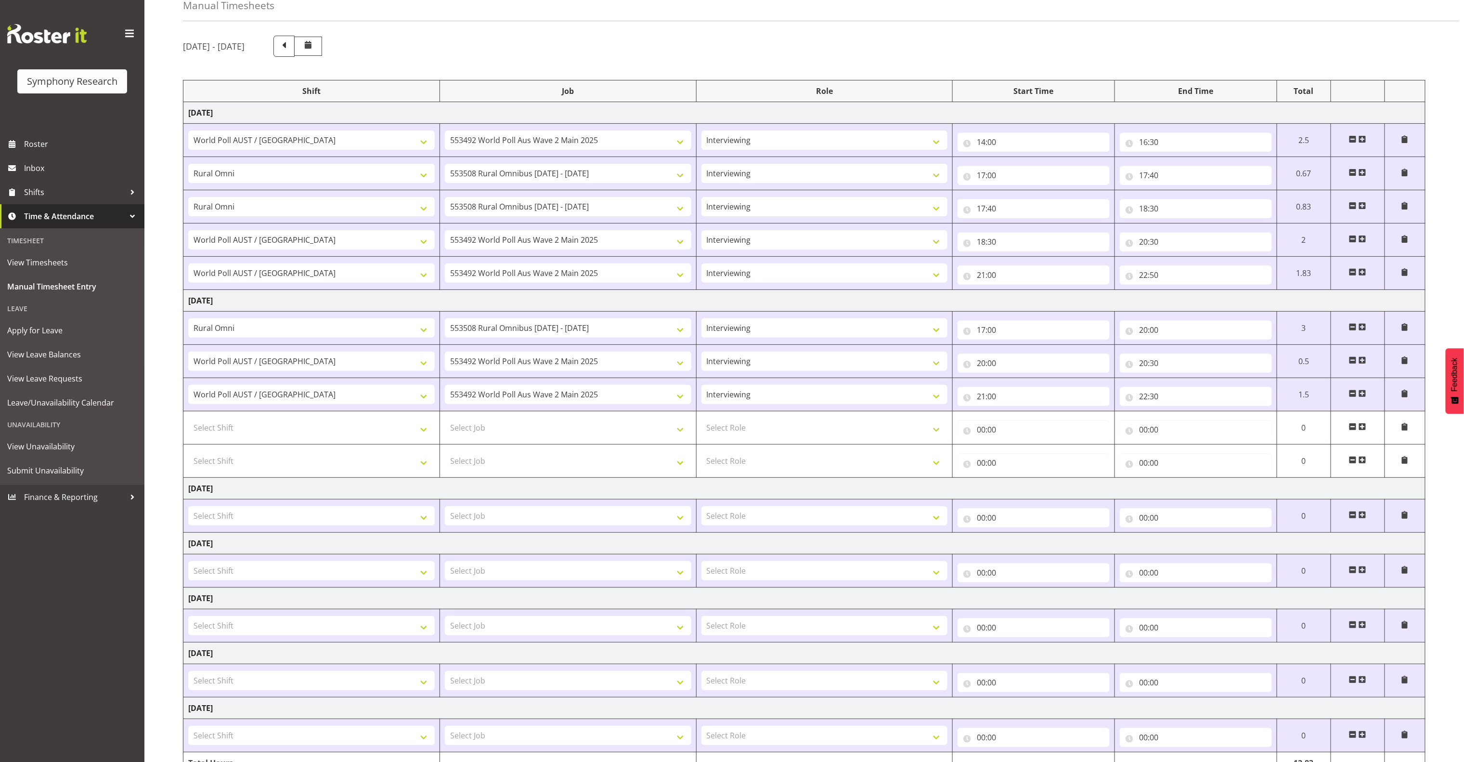
click at [975, 329] on span at bounding box center [1363, 327] width 8 height 8
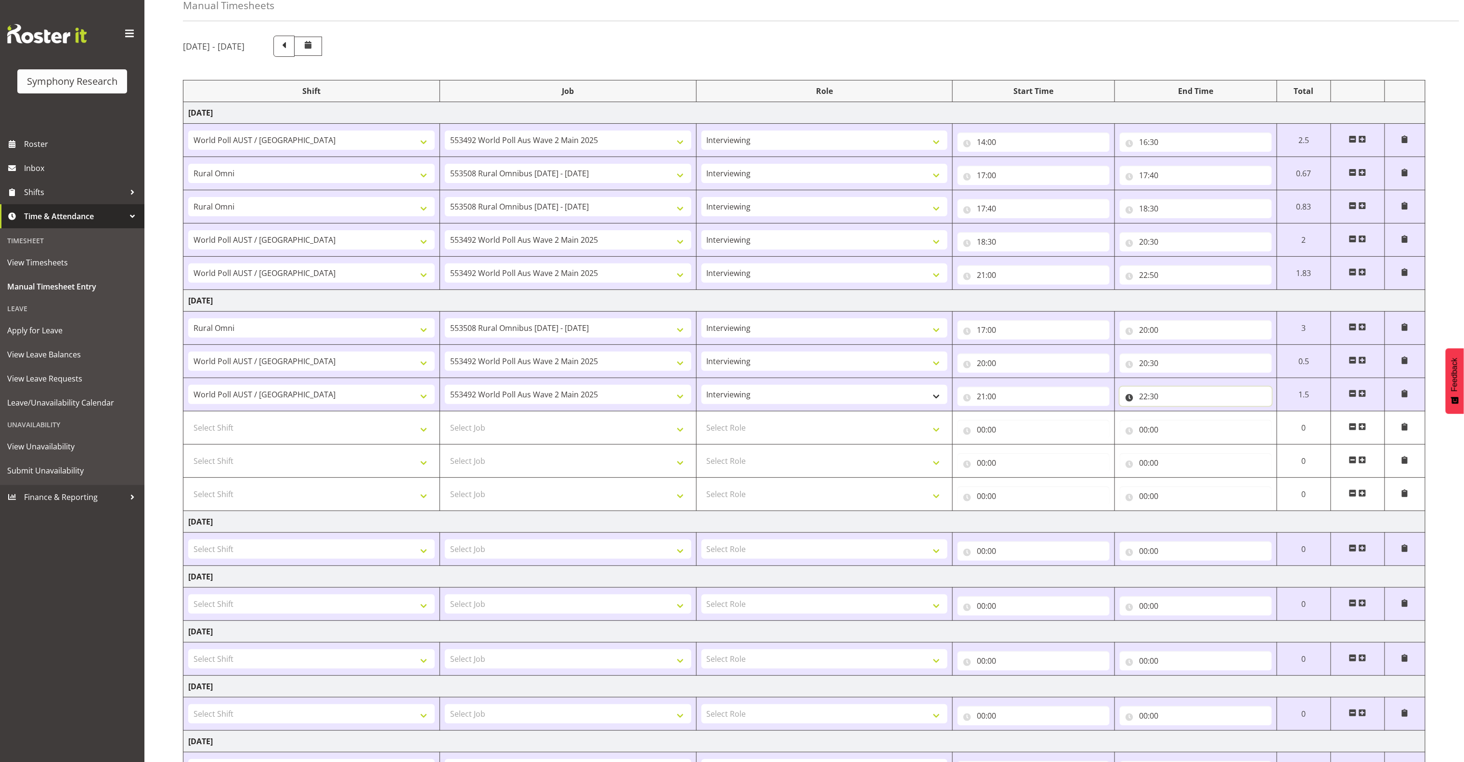
drag, startPoint x: 1182, startPoint y: 401, endPoint x: 926, endPoint y: 391, distance: 255.9
click at [924, 391] on tr "!!Project Briefing (Job to be assigned) !!Weekend Residential (Roster IT Shift …" at bounding box center [804, 394] width 1242 height 33
click at [975, 435] on input "00:00" at bounding box center [1196, 429] width 152 height 19
click at [975, 458] on select "00 01 02 03 04 05 06 07 08 09 10 11 12 13 14 15 16 17 18 19 20 21 22 23 24 25 2…" at bounding box center [1211, 454] width 22 height 19
select select "30"
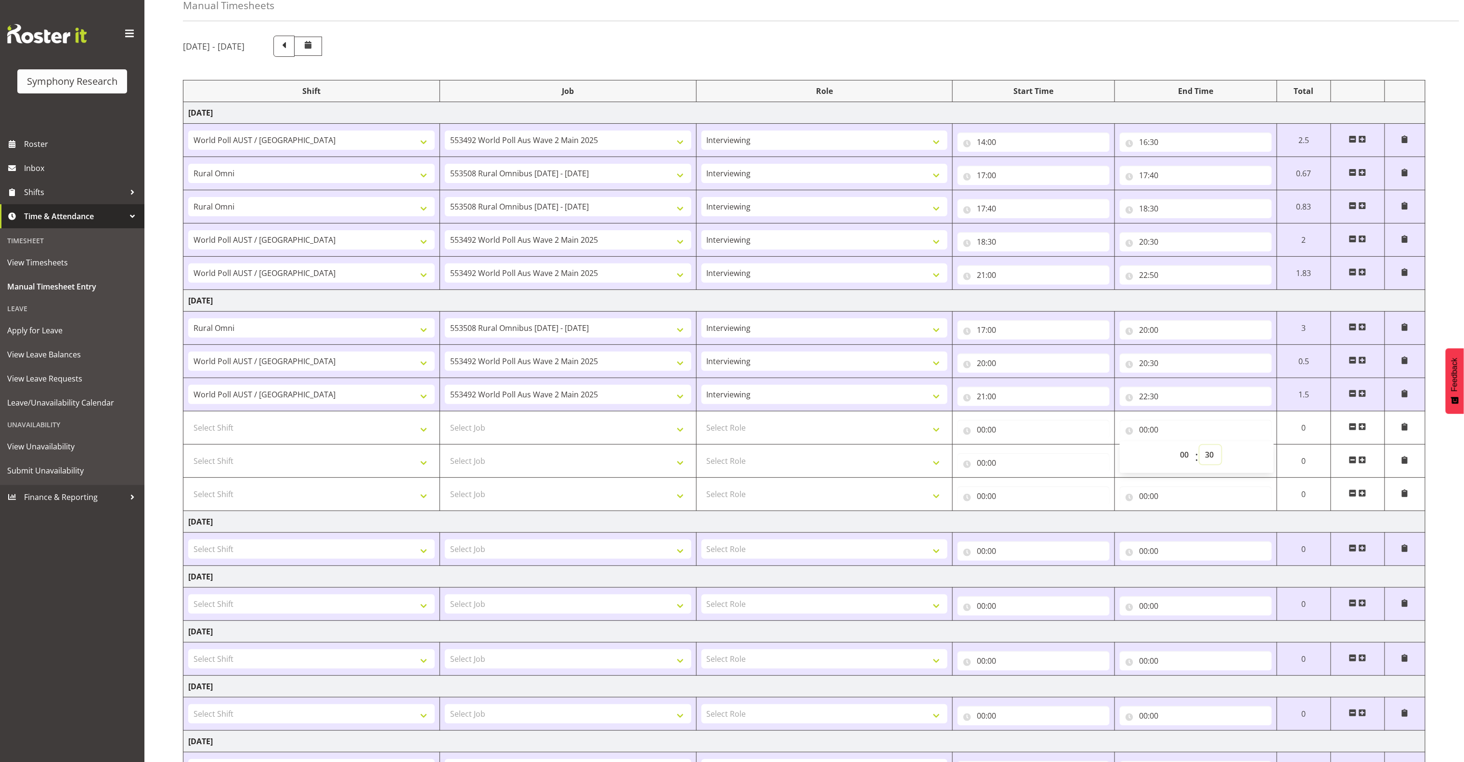
click at [975, 449] on select "00 01 02 03 04 05 06 07 08 09 10 11 12 13 14 15 16 17 18 19 20 21 22 23 24 25 2…" at bounding box center [1211, 454] width 22 height 19
type input "00:30"
click at [975, 432] on input "00:30" at bounding box center [1196, 429] width 152 height 19
click at [975, 428] on input "00:30" at bounding box center [1196, 429] width 152 height 19
click at [975, 435] on input "00:30" at bounding box center [1196, 429] width 152 height 19
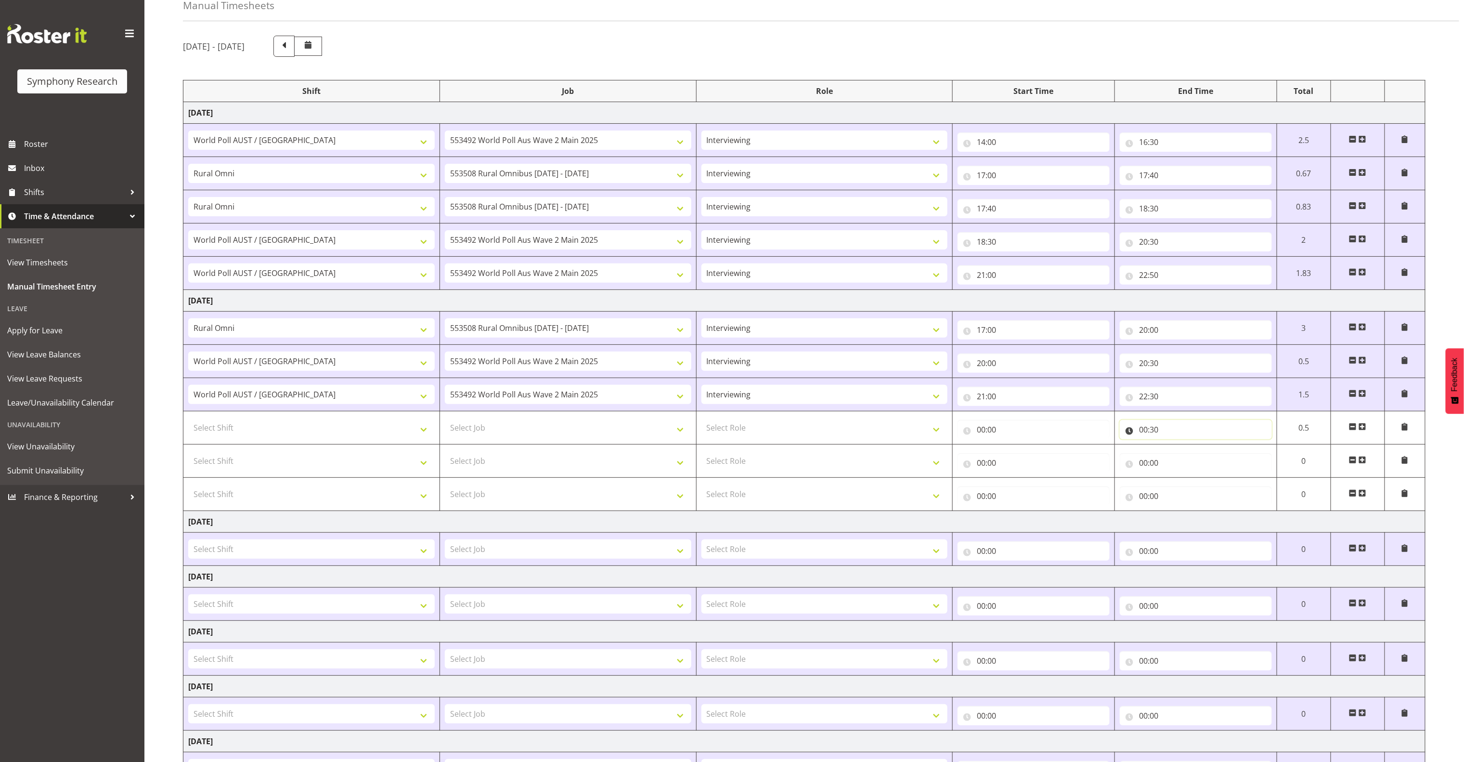
click at [975, 434] on input "00:30" at bounding box center [1196, 429] width 152 height 19
click at [975, 458] on select "00 01 02 03 04 05 06 07 08 09 10 11 12 13 14 15 16 17 18 19 20 21 22 23" at bounding box center [1186, 454] width 22 height 19
select select "22"
click at [975, 449] on select "00 01 02 03 04 05 06 07 08 09 10 11 12 13 14 15 16 17 18 19 20 21 22 23" at bounding box center [1186, 454] width 22 height 19
type input "22:30"
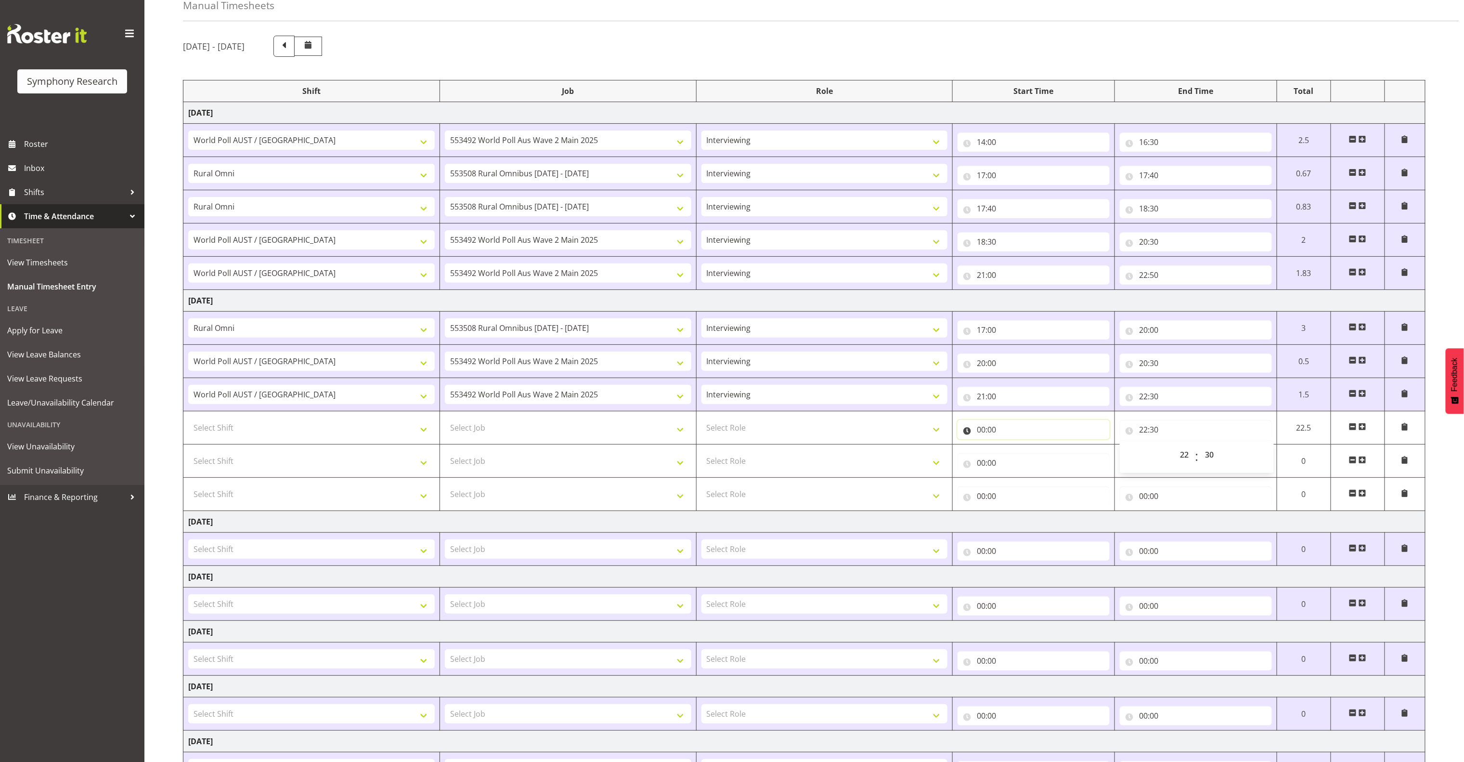
click at [975, 436] on input "00:00" at bounding box center [1034, 429] width 152 height 19
click at [975, 459] on select "00 01 02 03 04 05 06 07 08 09 10 11 12 13 14 15 16 17 18 19 20 21 22 23" at bounding box center [1024, 454] width 22 height 19
select select "21"
click at [975, 449] on select "00 01 02 03 04 05 06 07 08 09 10 11 12 13 14 15 16 17 18 19 20 21 22 23" at bounding box center [1024, 454] width 22 height 19
type input "21:00"
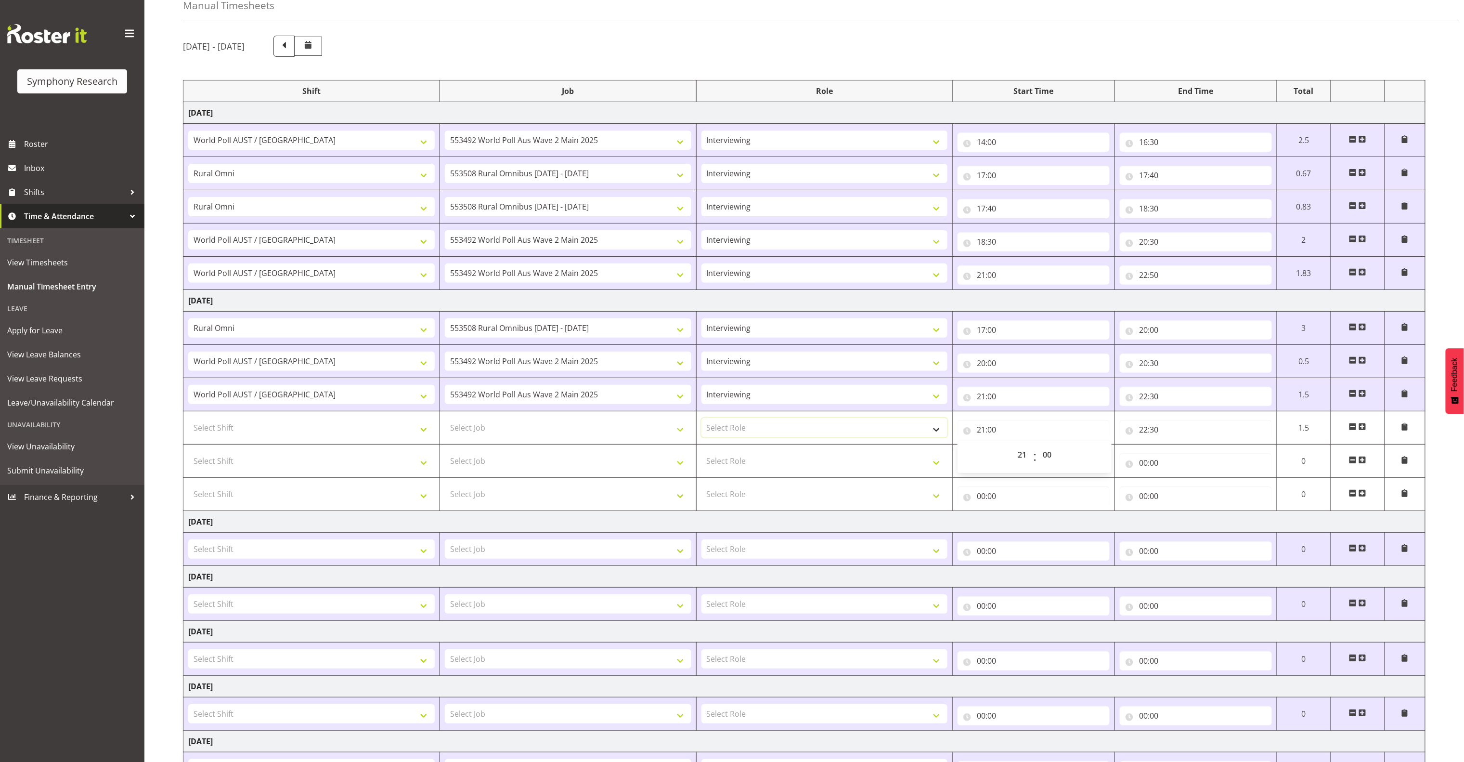
click at [925, 428] on select "Select Role Briefing Interviewing" at bounding box center [825, 427] width 247 height 19
select select "47"
click at [702, 422] on select "Select Role Briefing Interviewing" at bounding box center [825, 427] width 247 height 19
click at [594, 426] on select "Select Job 550060 IF Admin 553492 World Poll Aus Wave 2 Main 2025 553493 World …" at bounding box center [568, 427] width 247 height 19
click at [445, 422] on select "Select Job 550060 IF Admin 553492 World Poll Aus Wave 2 Main 2025 553493 World …" at bounding box center [568, 427] width 247 height 19
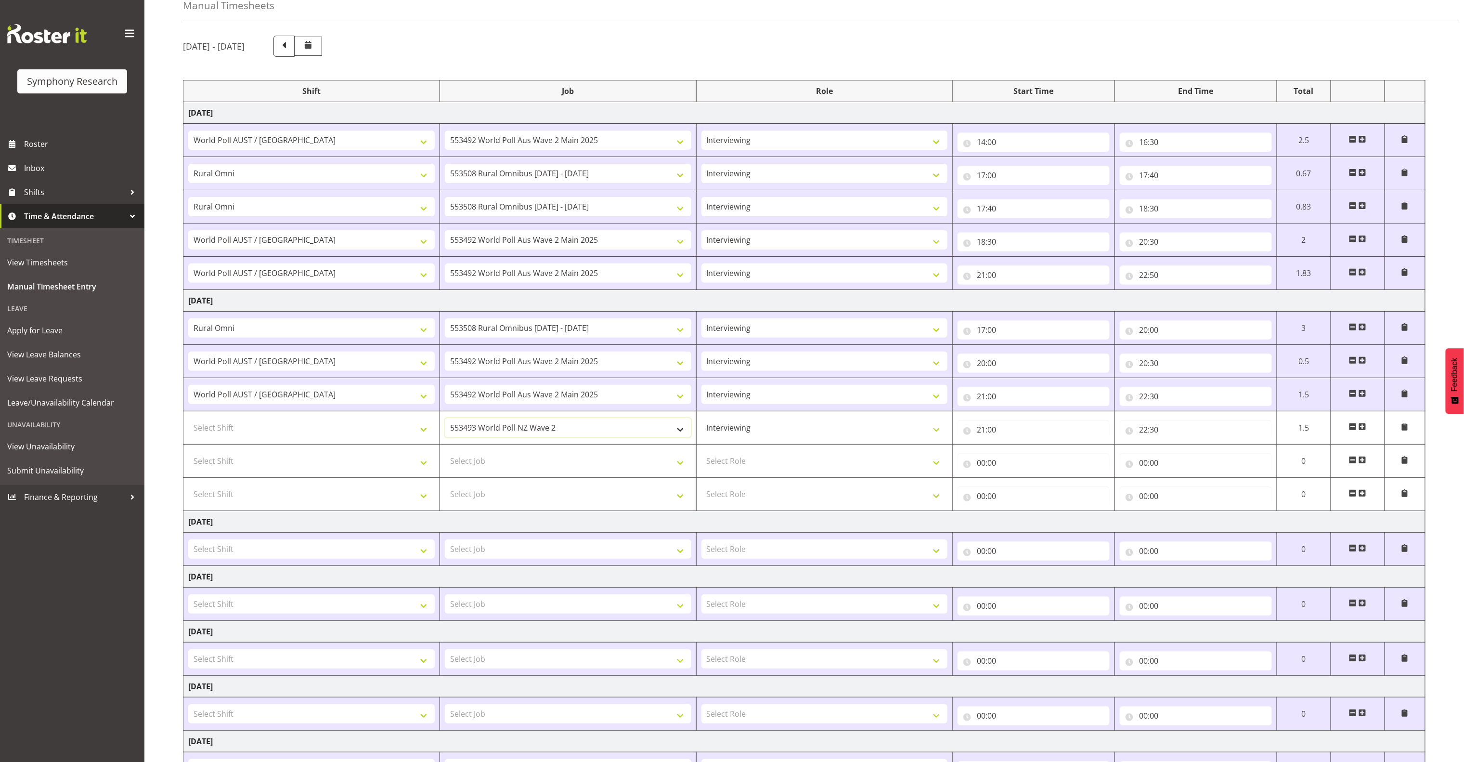
click at [576, 429] on select "550060 IF Admin 553492 World Poll Aus Wave 2 Main 2025 553493 World Poll NZ Wav…" at bounding box center [568, 427] width 247 height 19
select select "10499"
click at [445, 422] on select "550060 IF Admin 553492 World Poll Aus Wave 2 Main 2025 553493 World Poll NZ Wav…" at bounding box center [568, 427] width 247 height 19
click at [432, 436] on select "Select Shift !!Project Briefing (Job to be assigned) !!Weekend Residential (Ros…" at bounding box center [311, 427] width 247 height 19
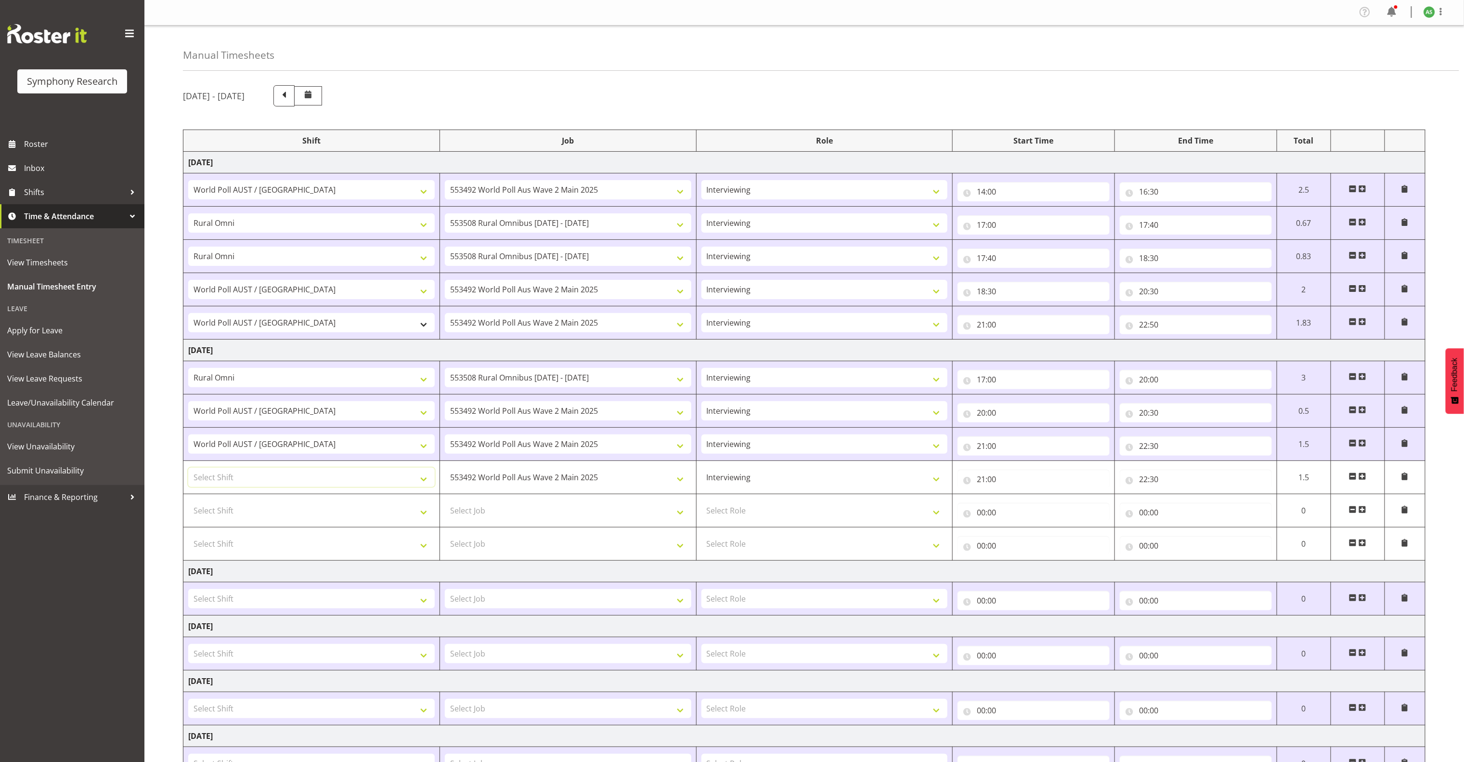
scroll to position [0, 0]
click at [415, 482] on select "Select Shift !!Project Briefing (Job to be assigned) !!Weekend Residential (Ros…" at bounding box center [311, 477] width 247 height 19
select select "9699"
click at [188, 472] on select "Select Shift !!Project Briefing (Job to be assigned) !!Weekend Residential (Ros…" at bounding box center [311, 477] width 247 height 19
click at [975, 450] on input "22:30" at bounding box center [1196, 446] width 152 height 19
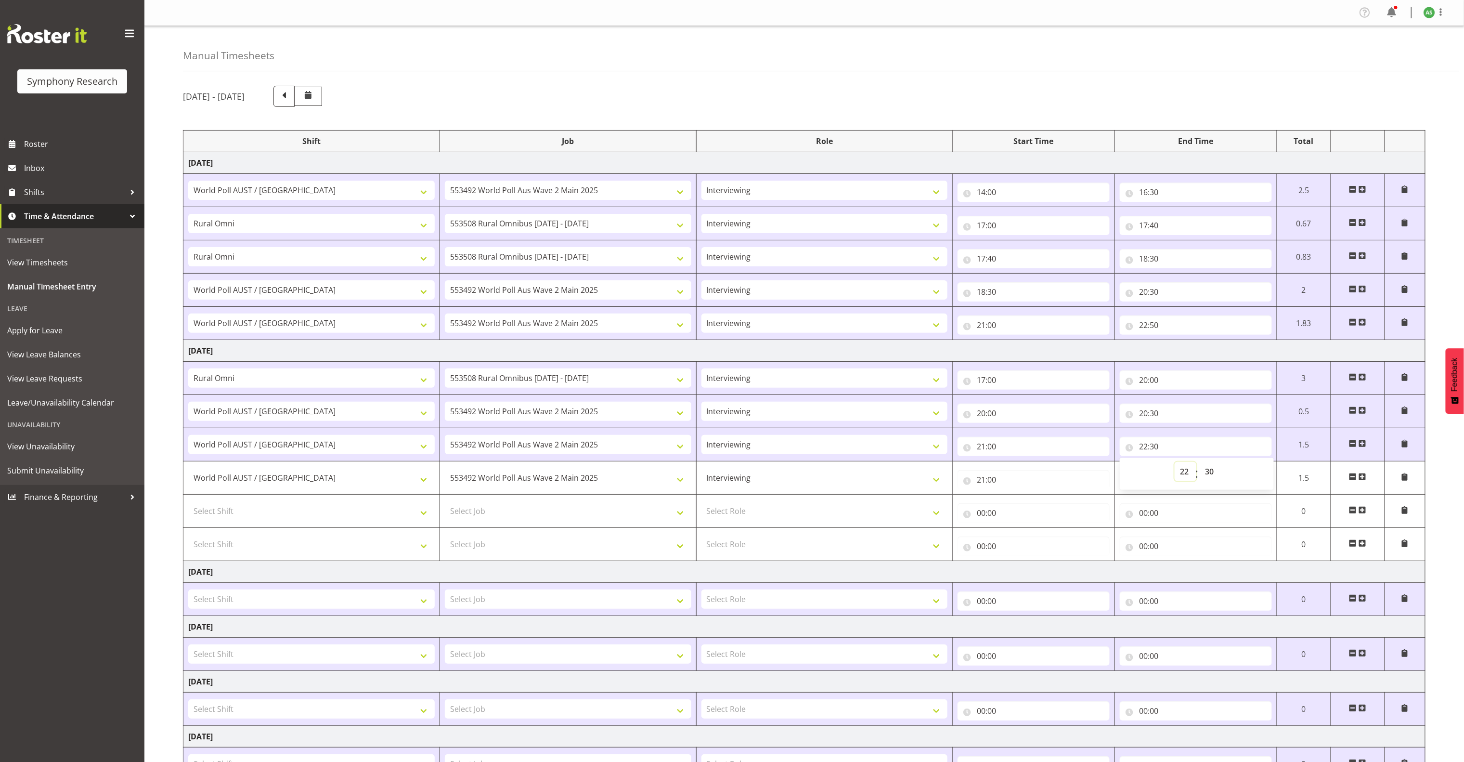
click at [975, 476] on select "00 01 02 03 04 05 06 07 08 09 10 11 12 13 14 15 16 17 18 19 20 21 22 23" at bounding box center [1186, 471] width 22 height 19
select select "21"
click at [975, 466] on select "00 01 02 03 04 05 06 07 08 09 10 11 12 13 14 15 16 17 18 19 20 21 22 23" at bounding box center [1186, 471] width 22 height 19
type input "21:30"
click at [975, 451] on input "21:30" at bounding box center [1196, 446] width 152 height 19
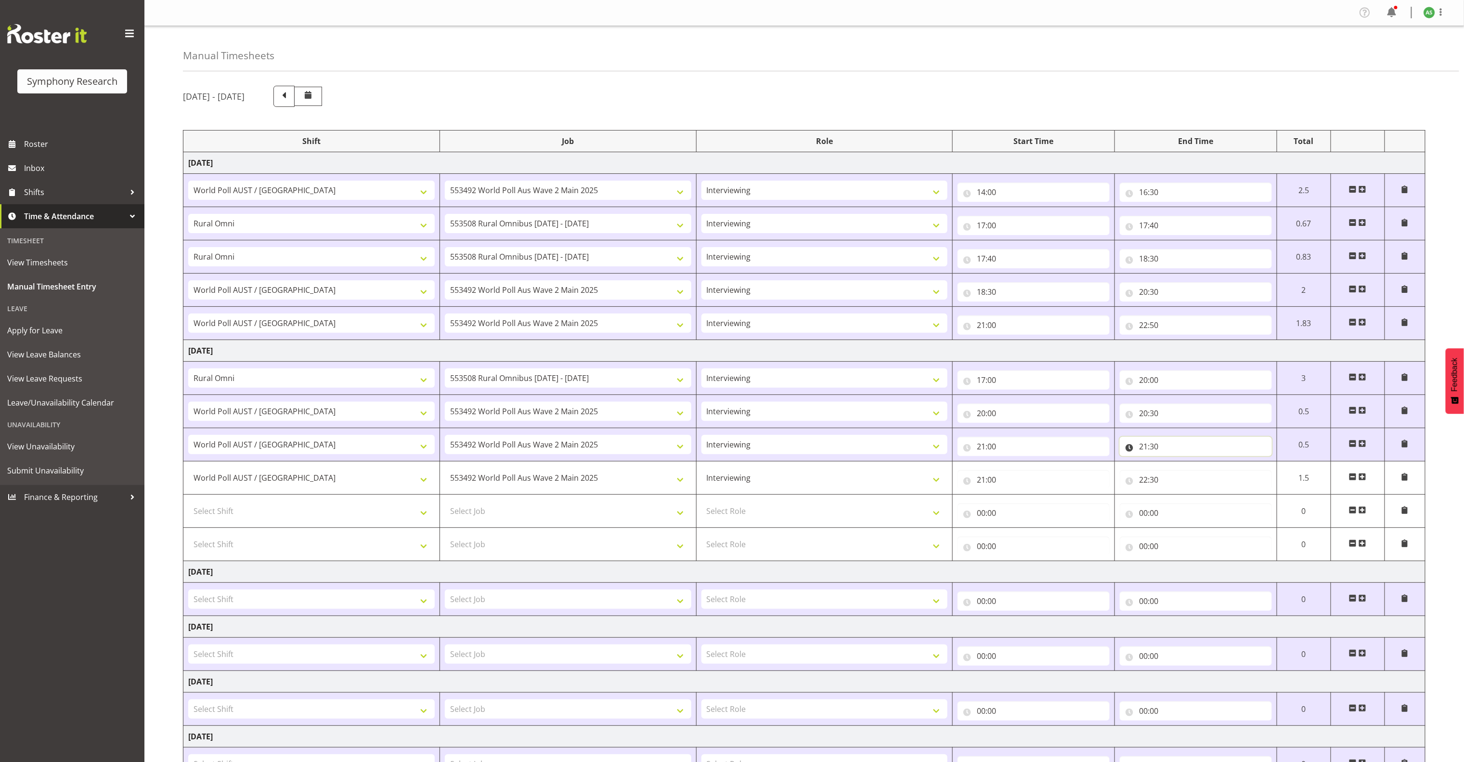
click at [975, 451] on input "21:30" at bounding box center [1196, 446] width 152 height 19
click at [975, 475] on select "00 01 02 03 04 05 06 07 08 09 10 11 12 13 14 15 16 17 18 19 20 21 22 23" at bounding box center [1186, 471] width 22 height 19
select select "20"
click at [975, 466] on select "00 01 02 03 04 05 06 07 08 09 10 11 12 13 14 15 16 17 18 19 20 21 22 23" at bounding box center [1186, 471] width 22 height 19
type input "20:30"
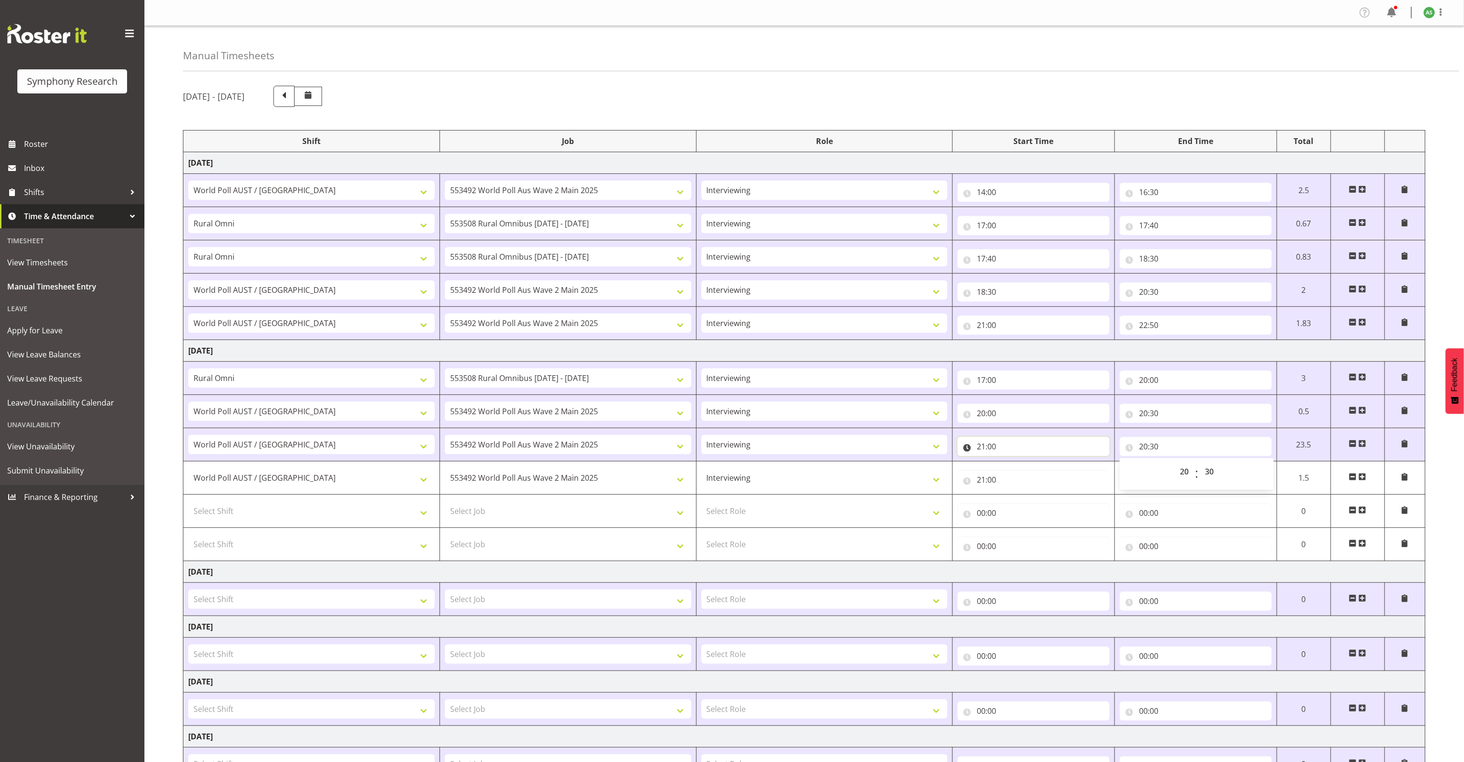
click at [975, 451] on input "21:00" at bounding box center [1034, 446] width 152 height 19
click at [975, 476] on select "00 01 02 03 04 05 06 07 08 09 10 11 12 13 14 15 16 17 18 19 20 21 22 23" at bounding box center [1024, 471] width 22 height 19
select select "20"
click at [975, 466] on select "00 01 02 03 04 05 06 07 08 09 10 11 12 13 14 15 16 17 18 19 20 21 22 23" at bounding box center [1024, 471] width 22 height 19
type input "20:00"
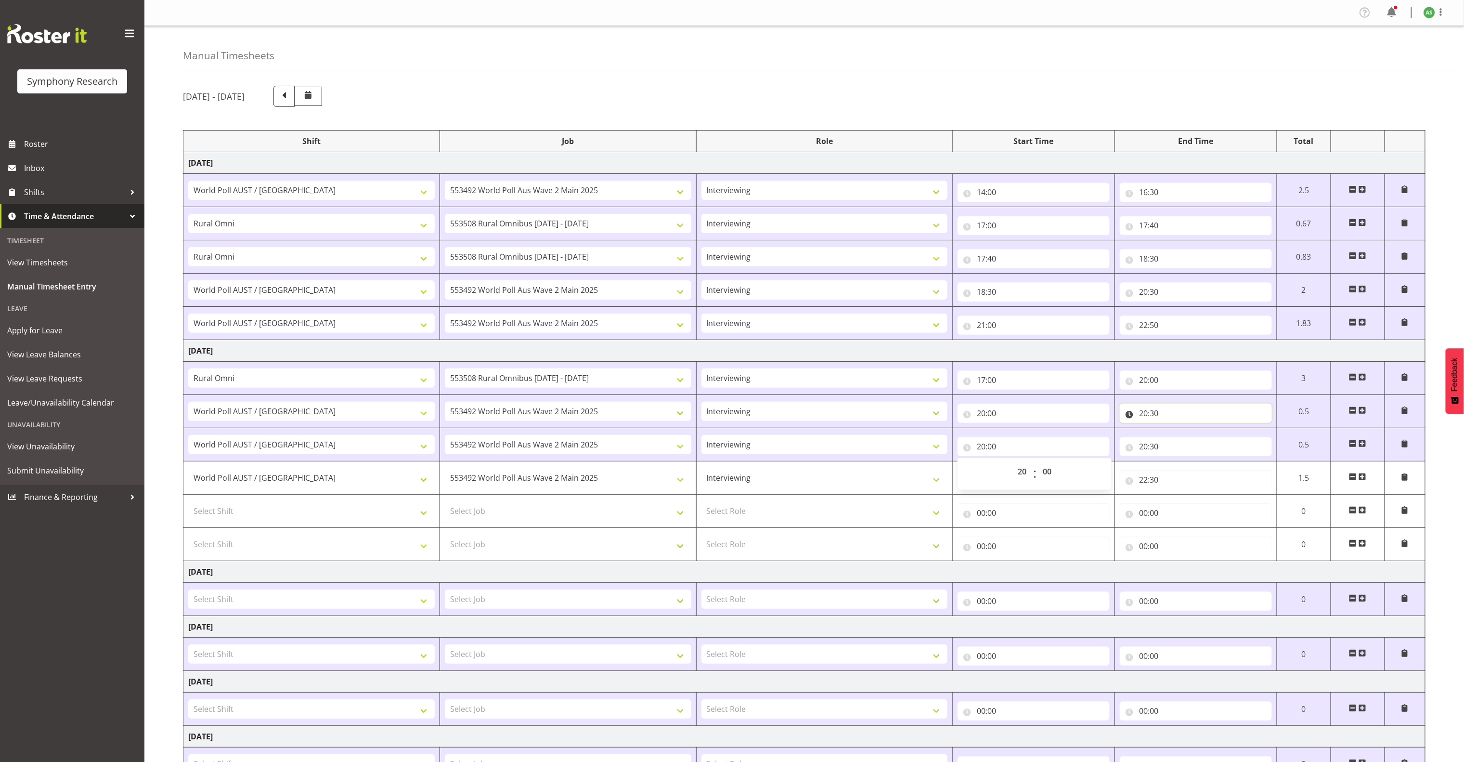
click at [975, 416] on input "20:30" at bounding box center [1196, 412] width 152 height 19
click at [975, 440] on select "00 01 02 03 04 05 06 07 08 09 10 11 12 13 14 15 16 17 18 19 20 21 22 23 24 25 2…" at bounding box center [1211, 438] width 22 height 19
select select "20"
click at [975, 432] on select "00 01 02 03 04 05 06 07 08 09 10 11 12 13 14 15 16 17 18 19 20 21 22 23 24 25 2…" at bounding box center [1211, 438] width 22 height 19
type input "20:20"
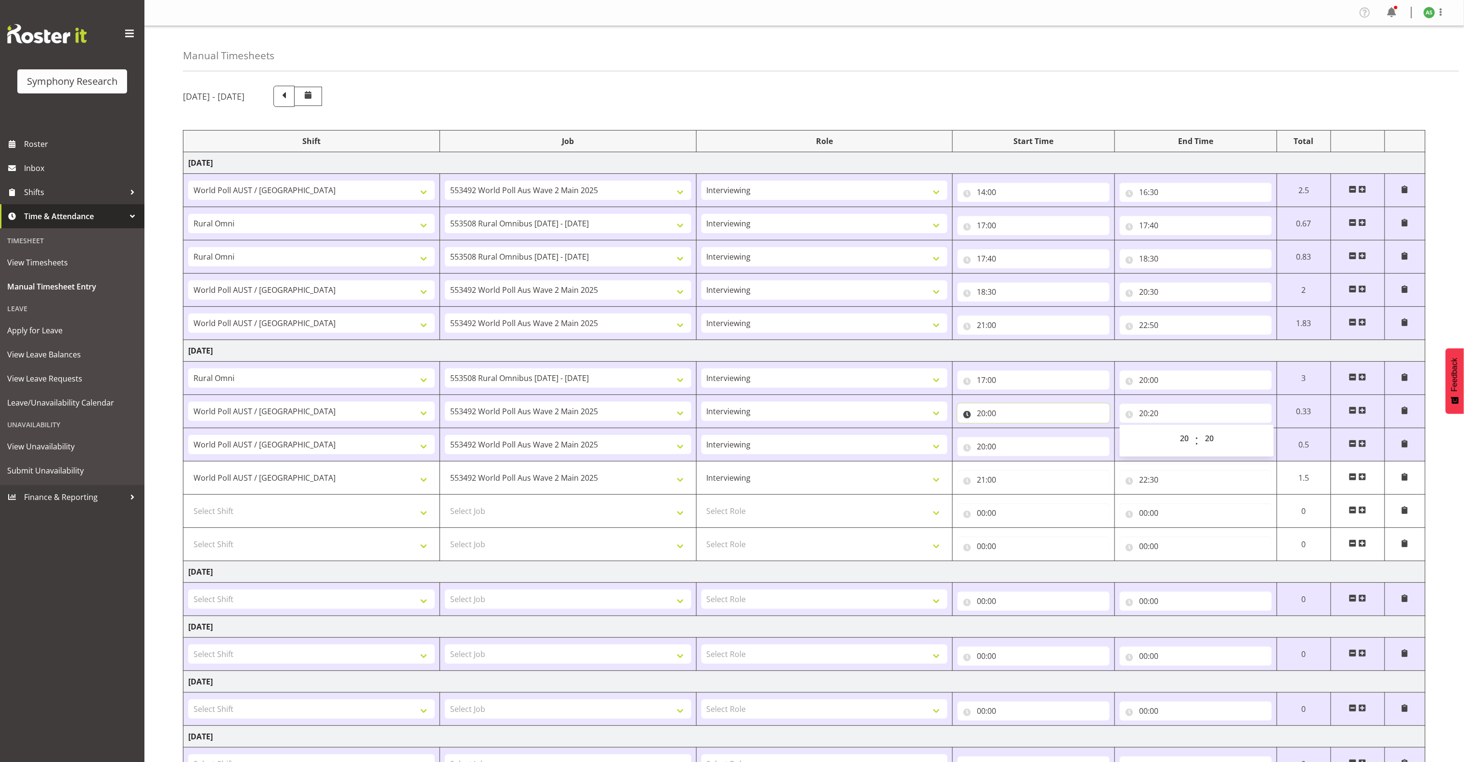
click at [975, 419] on input "20:00" at bounding box center [1034, 412] width 152 height 19
click at [796, 482] on select "Briefing Interviewing" at bounding box center [825, 477] width 247 height 19
click at [975, 417] on input "20:20" at bounding box center [1196, 412] width 152 height 19
click at [975, 440] on select "00 01 02 03 04 05 06 07 08 09 10 11 12 13 14 15 16 17 18 19 20 21 22 23 24 25 2…" at bounding box center [1211, 438] width 22 height 19
select select "0"
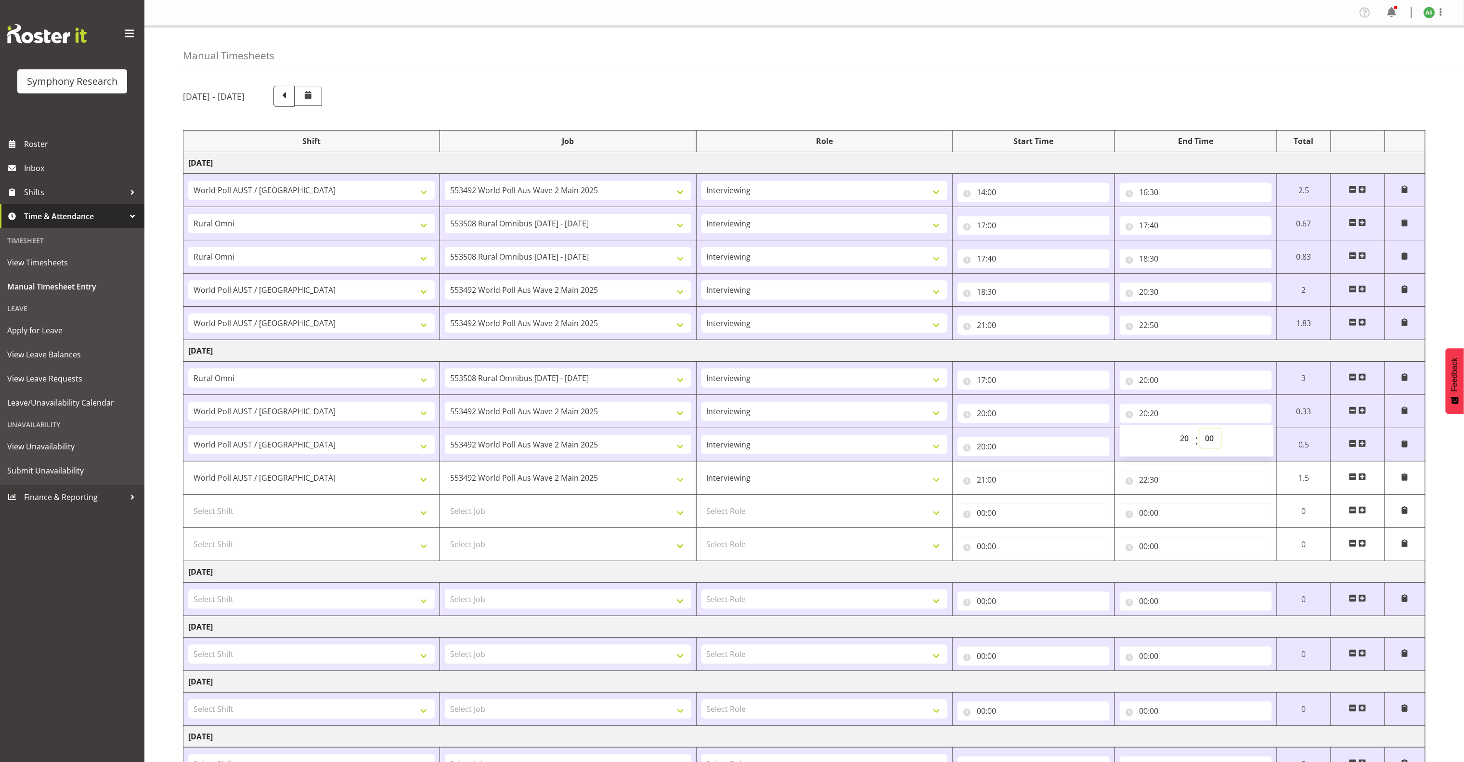
click at [975, 432] on select "00 01 02 03 04 05 06 07 08 09 10 11 12 13 14 15 16 17 18 19 20 21 22 23 24 25 2…" at bounding box center [1211, 438] width 22 height 19
type input "20:00"
click at [975, 418] on input "20:00" at bounding box center [1034, 412] width 152 height 19
click at [975, 440] on select "00 01 02 03 04 05 06 07 08 09 10 11 12 13 14 15 16 17 18 19 20 21 22 23" at bounding box center [1024, 438] width 22 height 19
select select "17"
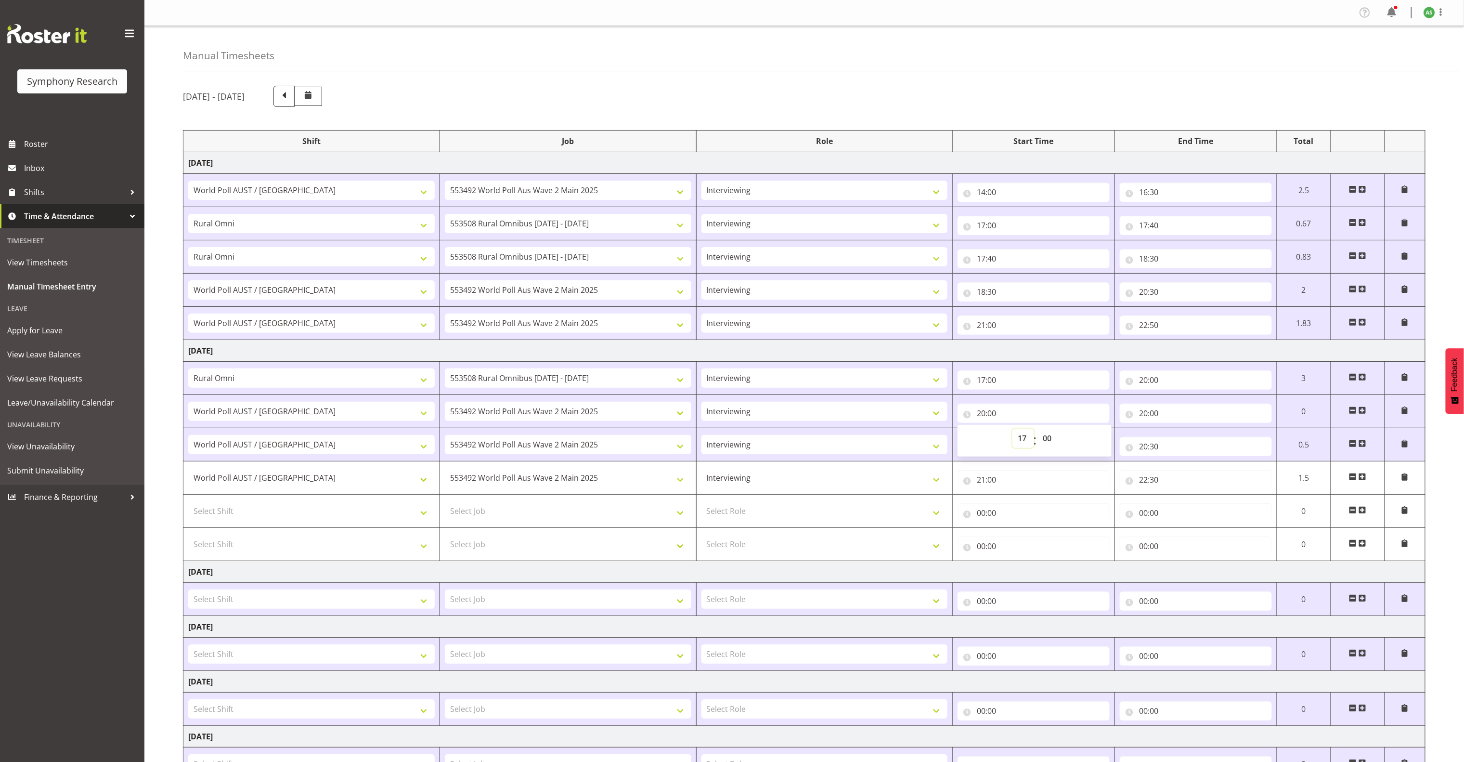
click at [975, 432] on select "00 01 02 03 04 05 06 07 08 09 10 11 12 13 14 15 16 17 18 19 20 21 22 23" at bounding box center [1024, 438] width 22 height 19
type input "17:00"
click at [948, 350] on td "Tuesday 19th August 2025" at bounding box center [804, 351] width 1242 height 22
click at [975, 384] on input "17:00" at bounding box center [1034, 379] width 152 height 19
click at [975, 405] on select "00 01 02 03 04 05 06 07 08 09 10 11 12 13 14 15 16 17 18 19 20 21 22 23" at bounding box center [1024, 404] width 22 height 19
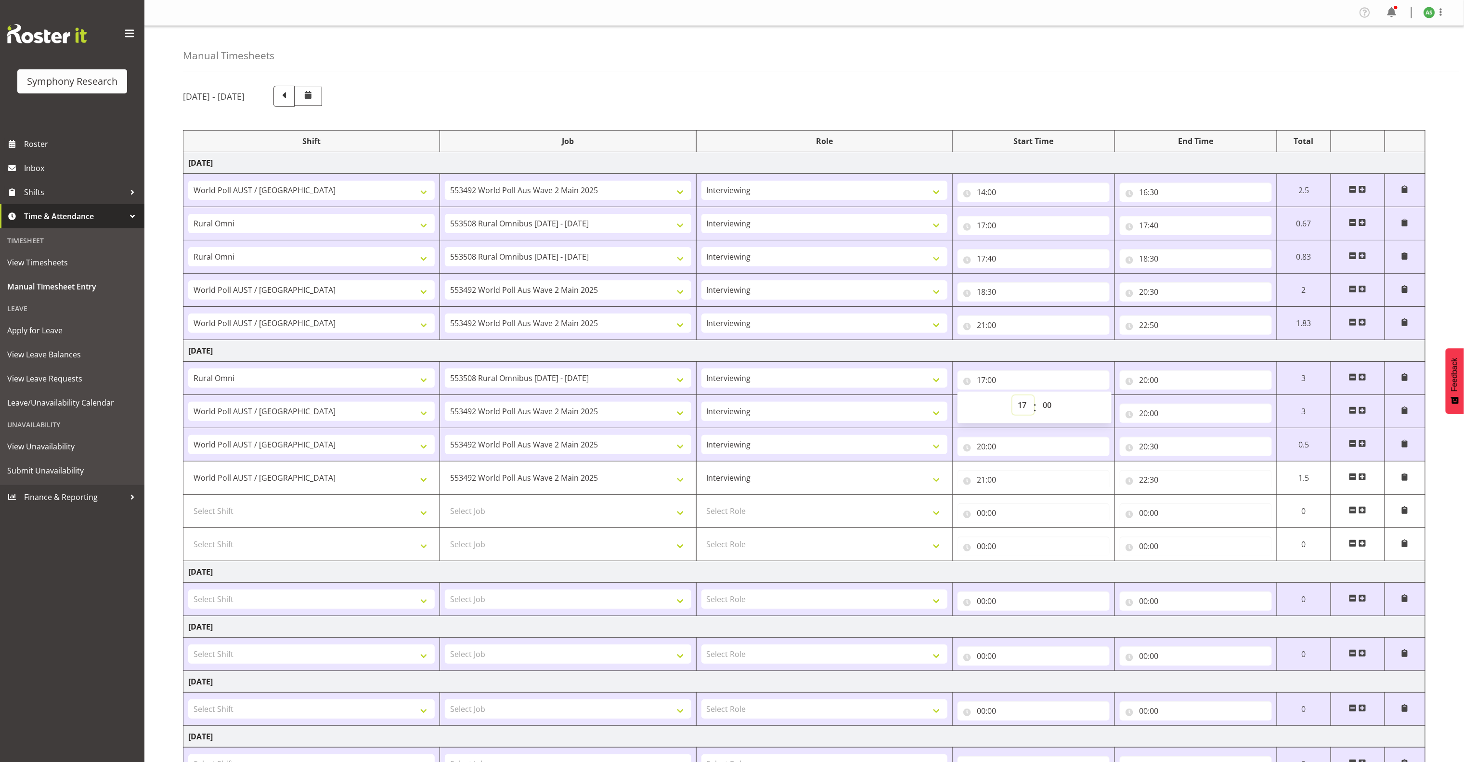
select select "13"
click at [975, 399] on select "00 01 02 03 04 05 06 07 08 09 10 11 12 13 14 15 16 17 18 19 20 21 22 23" at bounding box center [1024, 404] width 22 height 19
type input "13:00"
click at [393, 380] on select "!!Project Briefing (Job to be assigned) !!Weekend Residential (Roster IT Shift …" at bounding box center [311, 377] width 247 height 19
select select "9699"
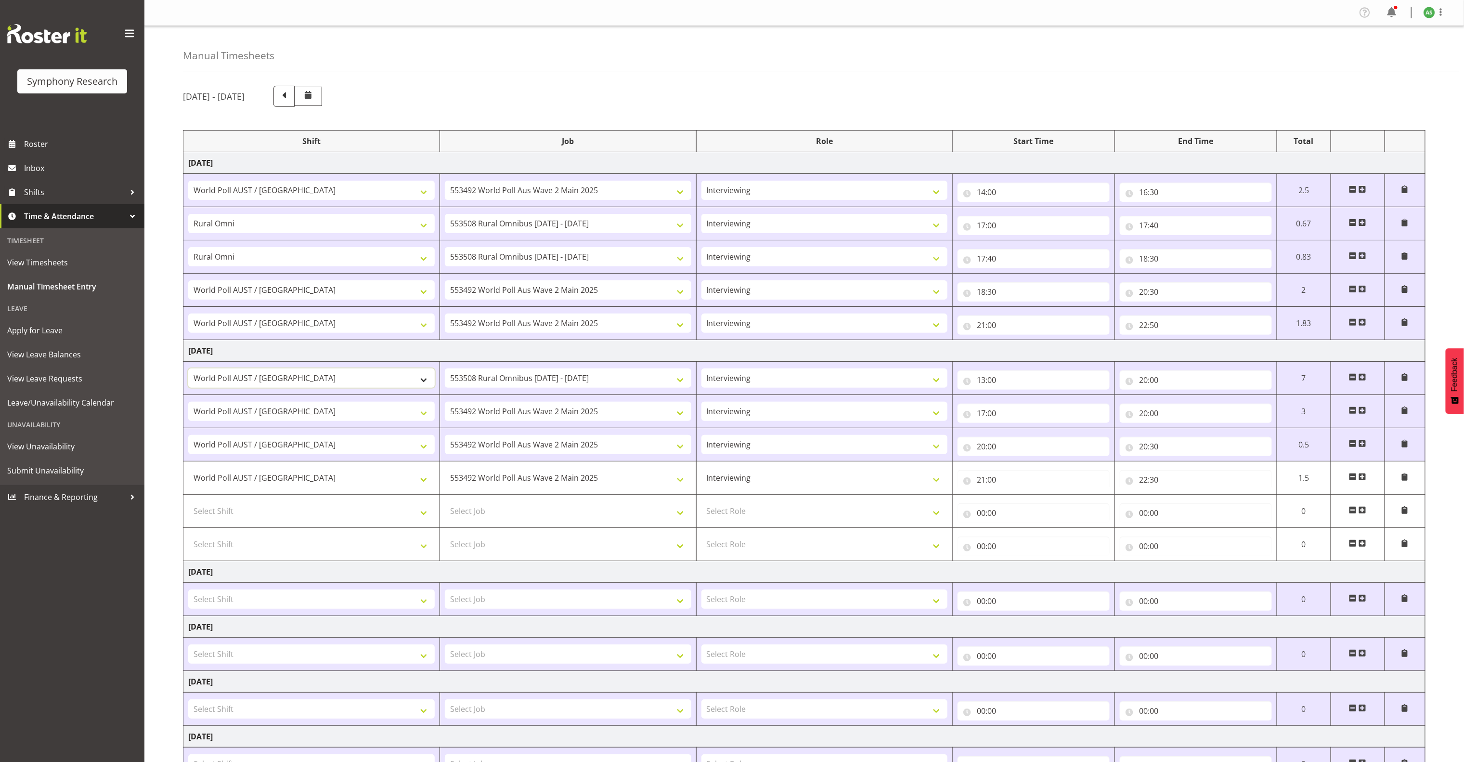
click at [188, 372] on select "!!Project Briefing (Job to be assigned) !!Weekend Residential (Roster IT Shift …" at bounding box center [311, 377] width 247 height 19
click at [554, 419] on select "550060 IF Admin 553492 World Poll Aus Wave 2 Main 2025 553493 World Poll NZ Wav…" at bounding box center [568, 411] width 247 height 19
click at [360, 413] on select "!!Project Briefing (Job to be assigned) !!Weekend Residential (Roster IT Shift …" at bounding box center [311, 411] width 247 height 19
select select "5974"
click at [188, 405] on select "!!Project Briefing (Job to be assigned) !!Weekend Residential (Roster IT Shift …" at bounding box center [311, 411] width 247 height 19
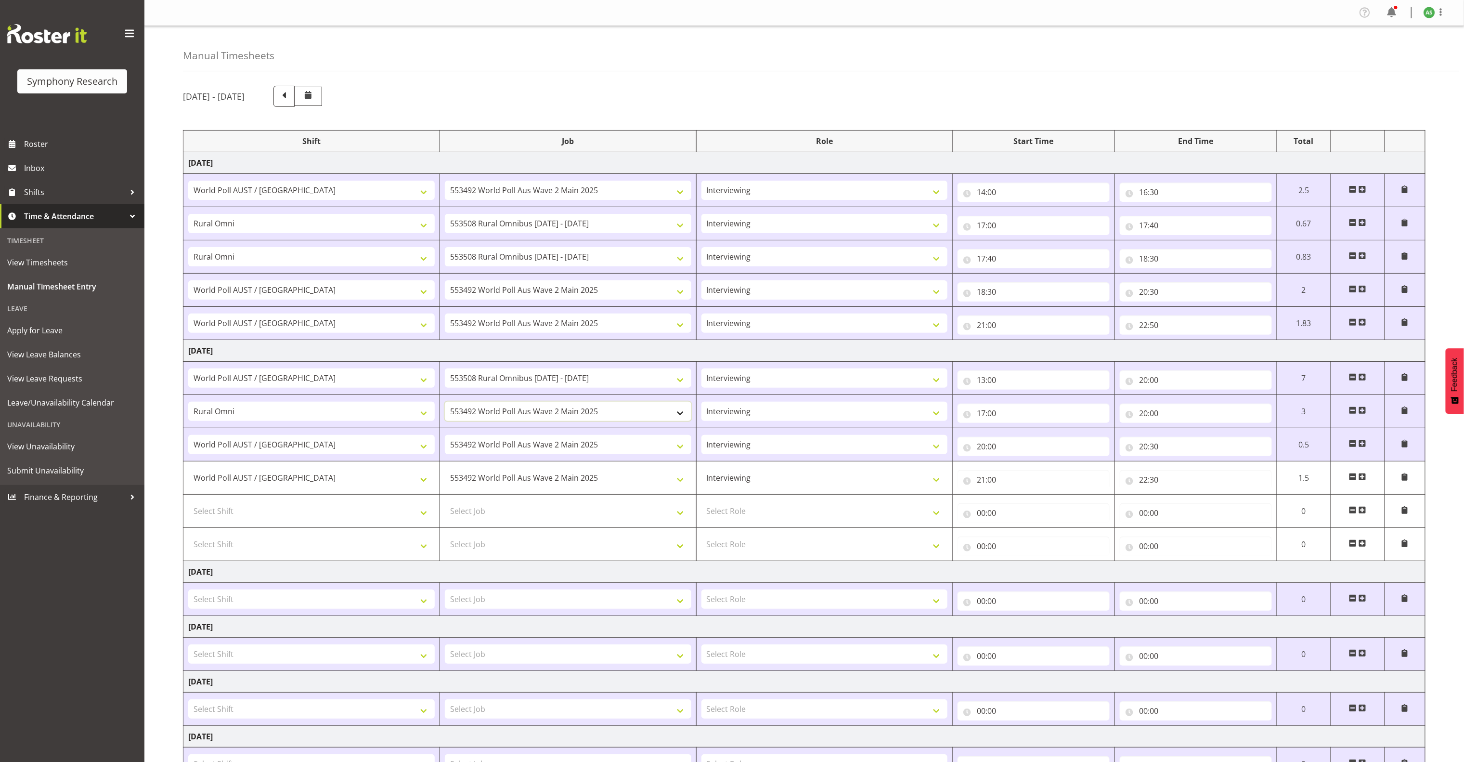
click at [503, 416] on select "550060 IF Admin 553492 World Poll Aus Wave 2 Main 2025 553493 World Poll NZ Wav…" at bounding box center [568, 411] width 247 height 19
select select "10536"
click at [445, 405] on select "550060 IF Admin 553492 World Poll Aus Wave 2 Main 2025 553493 World Poll NZ Wav…" at bounding box center [568, 411] width 247 height 19
click at [605, 384] on select "550060 IF Admin 553492 World Poll Aus Wave 2 Main 2025 553493 World Poll NZ Wav…" at bounding box center [568, 377] width 247 height 19
select select "10499"
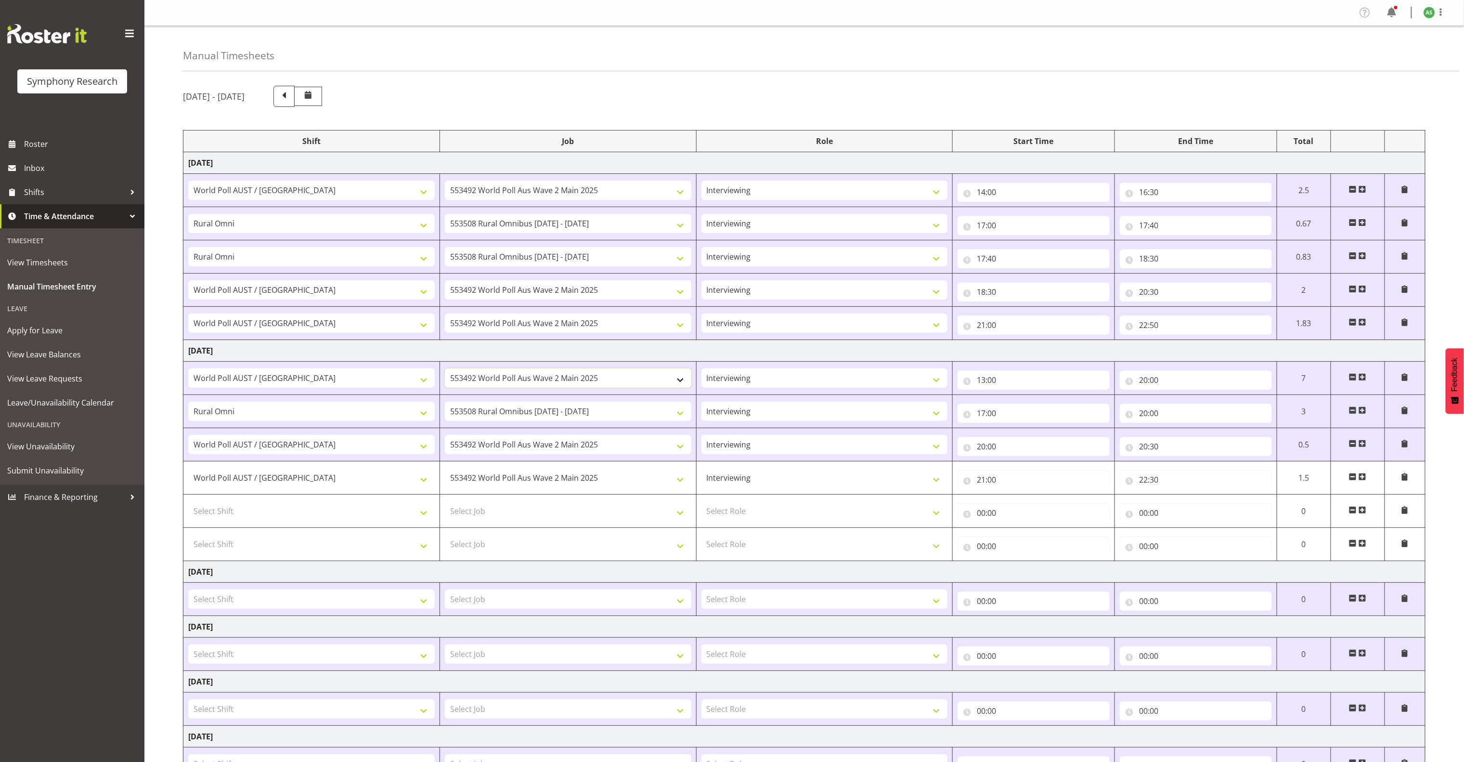
click at [445, 372] on select "550060 IF Admin 553492 World Poll Aus Wave 2 Main 2025 553493 World Poll NZ Wav…" at bounding box center [568, 377] width 247 height 19
click at [975, 383] on input "20:00" at bounding box center [1196, 379] width 152 height 19
click at [975, 404] on select "00 01 02 03 04 05 06 07 08 09 10 11 12 13 14 15 16 17 18 19 20 21 22 23" at bounding box center [1186, 404] width 22 height 19
select select "16"
click at [975, 399] on select "00 01 02 03 04 05 06 07 08 09 10 11 12 13 14 15 16 17 18 19 20 21 22 23" at bounding box center [1186, 404] width 22 height 19
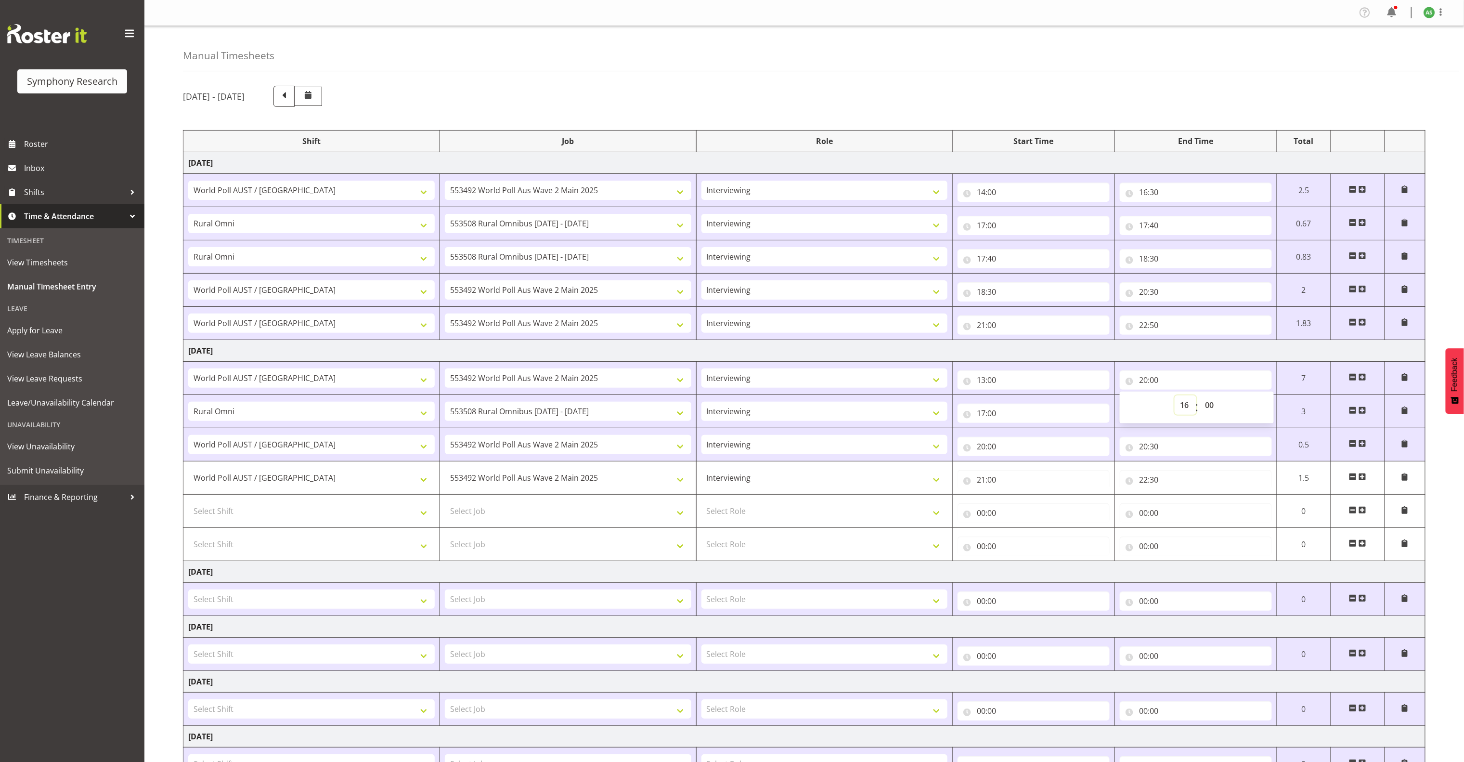
type input "16:00"
click at [975, 379] on input "16:00" at bounding box center [1196, 379] width 152 height 19
click at [975, 383] on input "16:00" at bounding box center [1196, 379] width 152 height 19
click at [975, 385] on input "16:00" at bounding box center [1196, 379] width 152 height 19
click at [975, 384] on input "16:00" at bounding box center [1196, 379] width 152 height 19
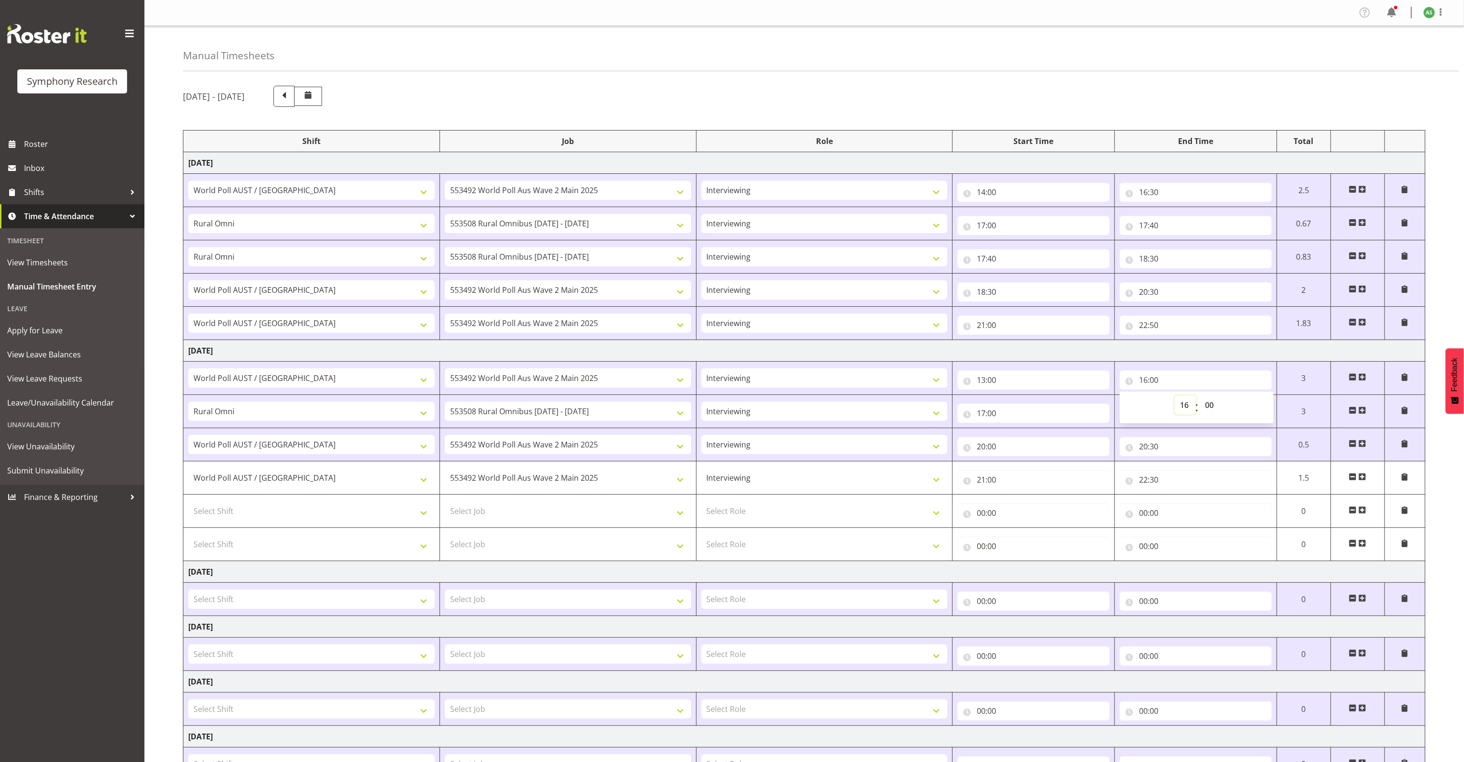
click at [975, 405] on select "00 01 02 03 04 05 06 07 08 09 10 11 12 13 14 15 16 17 18 19 20 21 22 23" at bounding box center [1186, 404] width 22 height 19
select select "17"
click at [975, 399] on select "00 01 02 03 04 05 06 07 08 09 10 11 12 13 14 15 16 17 18 19 20 21 22 23" at bounding box center [1186, 404] width 22 height 19
type input "17:00"
click at [729, 41] on div "Manual Timesheets" at bounding box center [821, 48] width 1276 height 45
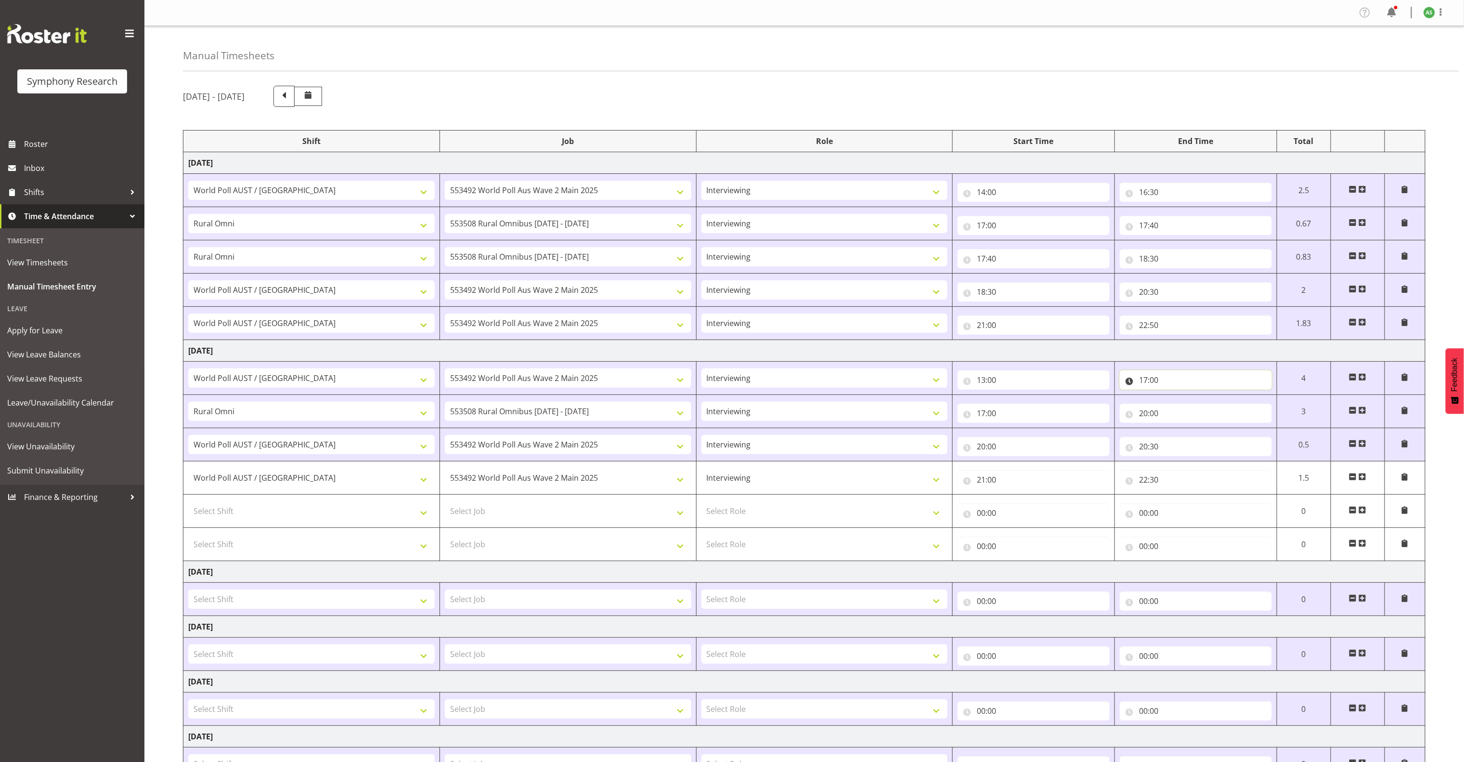
click at [975, 387] on input "17:00" at bounding box center [1196, 379] width 152 height 19
click at [975, 407] on select "00 01 02 03 04 05 06 07 08 09 10 11 12 13 14 15 16 17 18 19 20 21 22 23 24 25 2…" at bounding box center [1211, 404] width 22 height 19
select select "15"
click at [975, 399] on select "00 01 02 03 04 05 06 07 08 09 10 11 12 13 14 15 16 17 18 19 20 21 22 23 24 25 2…" at bounding box center [1211, 404] width 22 height 19
type input "17:15"
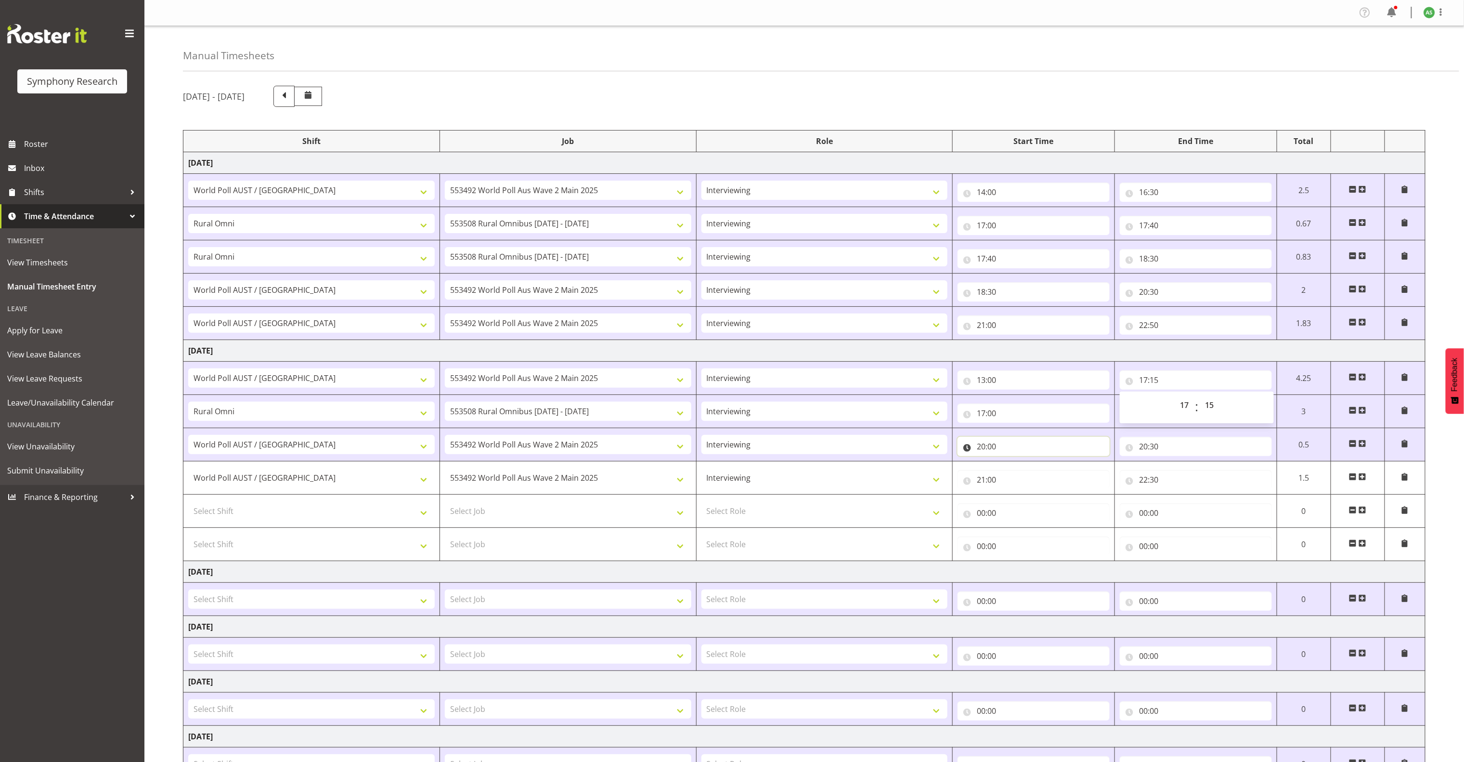
click at [975, 450] on input "20:00" at bounding box center [1034, 446] width 152 height 19
click at [975, 415] on input "17:00" at bounding box center [1034, 412] width 152 height 19
click at [975, 438] on select "00 01 02 03 04 05 06 07 08 09 10 11 12 13 14 15 16 17 18 19 20 21 22 23 24 25 2…" at bounding box center [1049, 438] width 22 height 19
select select "15"
click at [975, 432] on select "00 01 02 03 04 05 06 07 08 09 10 11 12 13 14 15 16 17 18 19 20 21 22 23 24 25 2…" at bounding box center [1049, 438] width 22 height 19
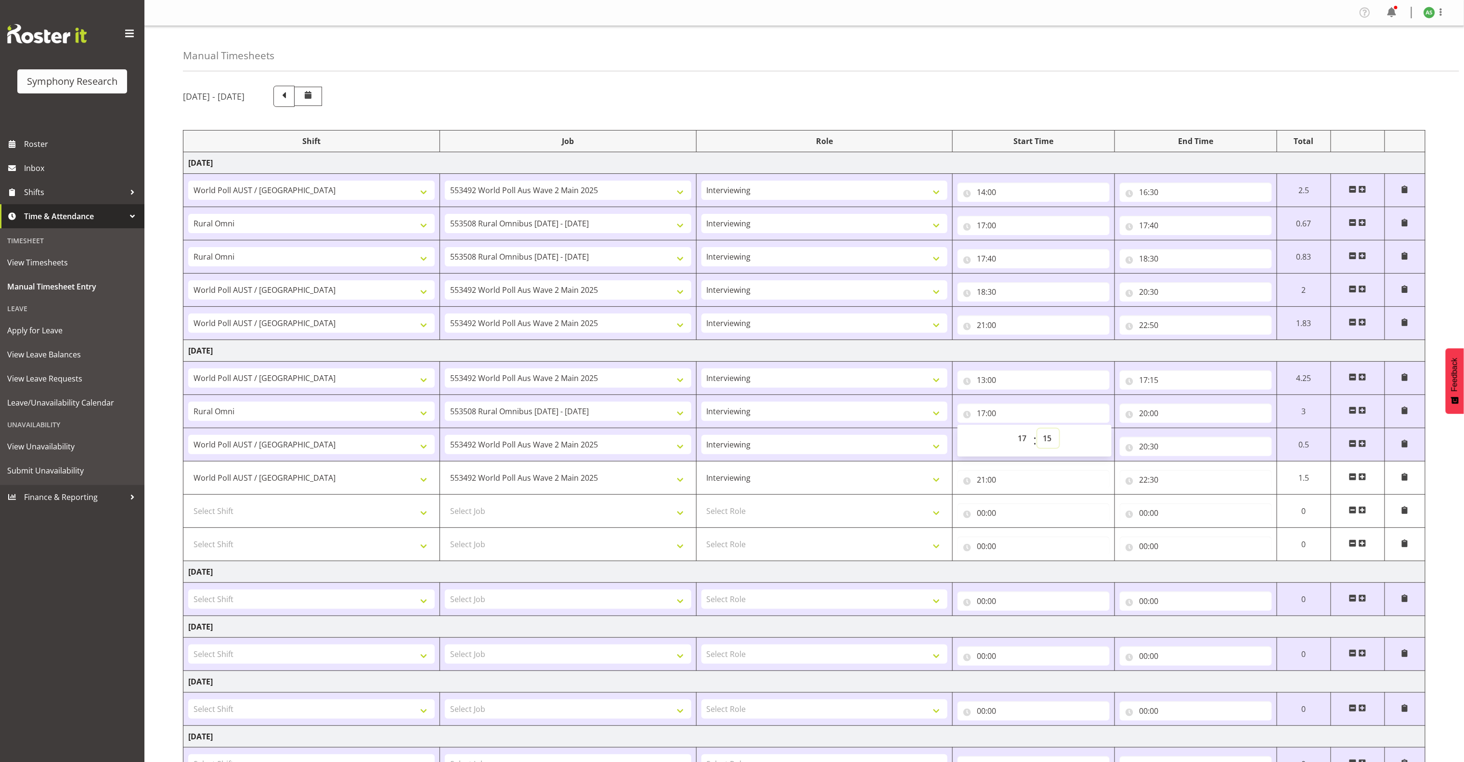
type input "17:15"
click at [896, 477] on select "Briefing Interviewing" at bounding box center [825, 477] width 247 height 19
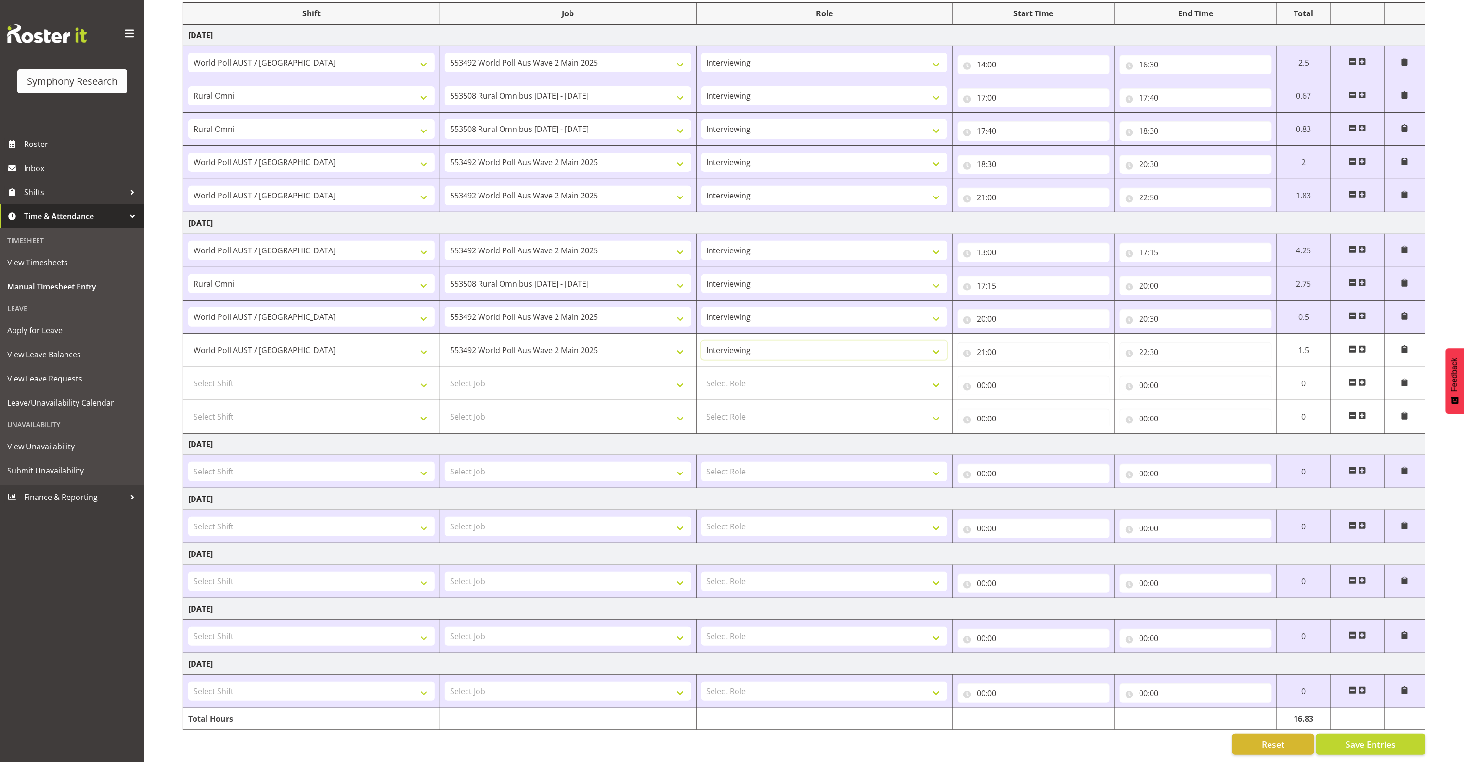
scroll to position [150, 0]
click at [975, 613] on span "Save Entries" at bounding box center [1371, 744] width 50 height 13
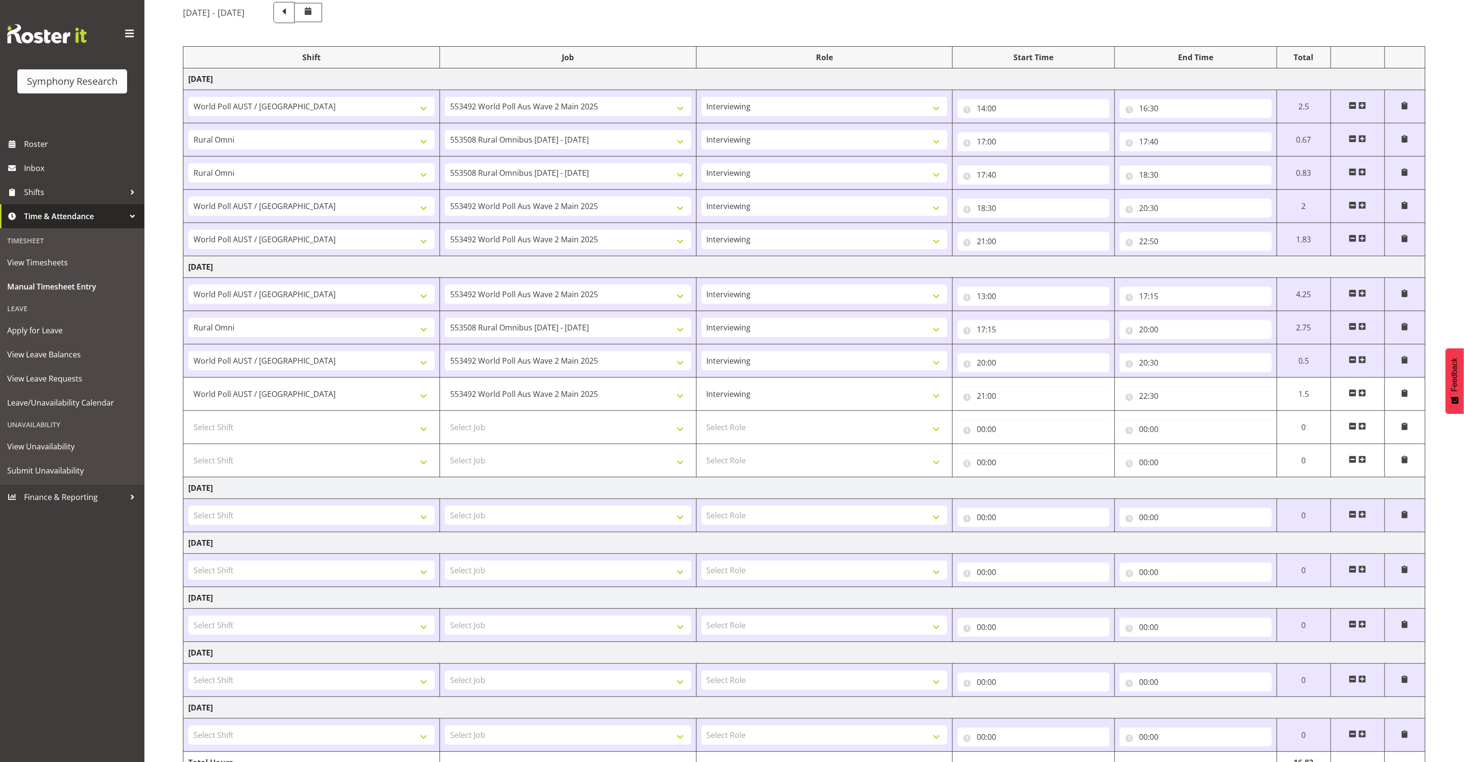
scroll to position [0, 0]
